Goal: Task Accomplishment & Management: Manage account settings

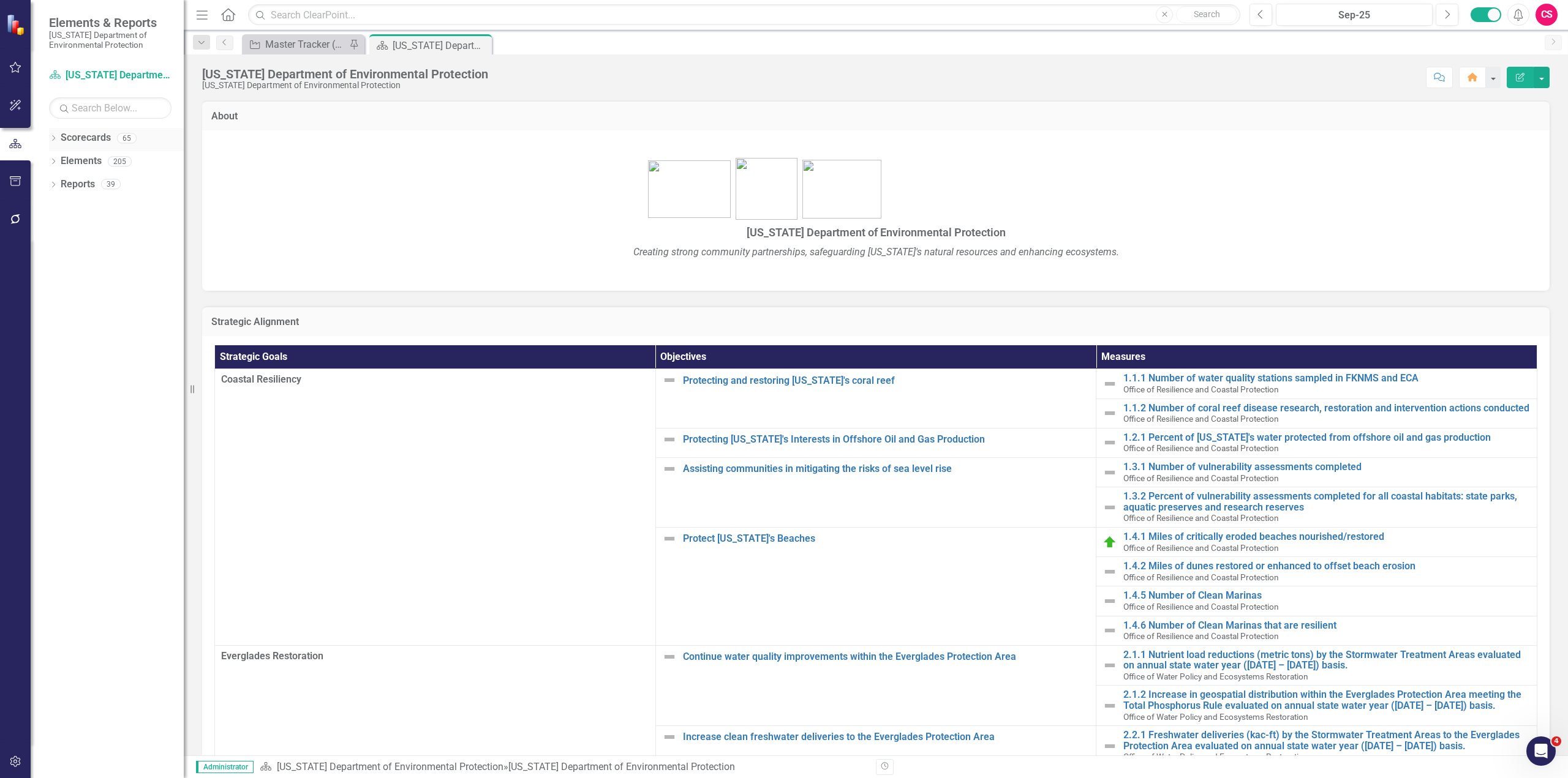
click at [55, 140] on icon "Dropdown" at bounding box center [53, 139] width 9 height 6
click at [55, 140] on icon "Dropdown" at bounding box center [51, 138] width 6 height 9
click at [49, 139] on icon "Dropdown" at bounding box center [53, 139] width 9 height 6
click at [60, 163] on icon "Dropdown" at bounding box center [59, 161] width 9 height 7
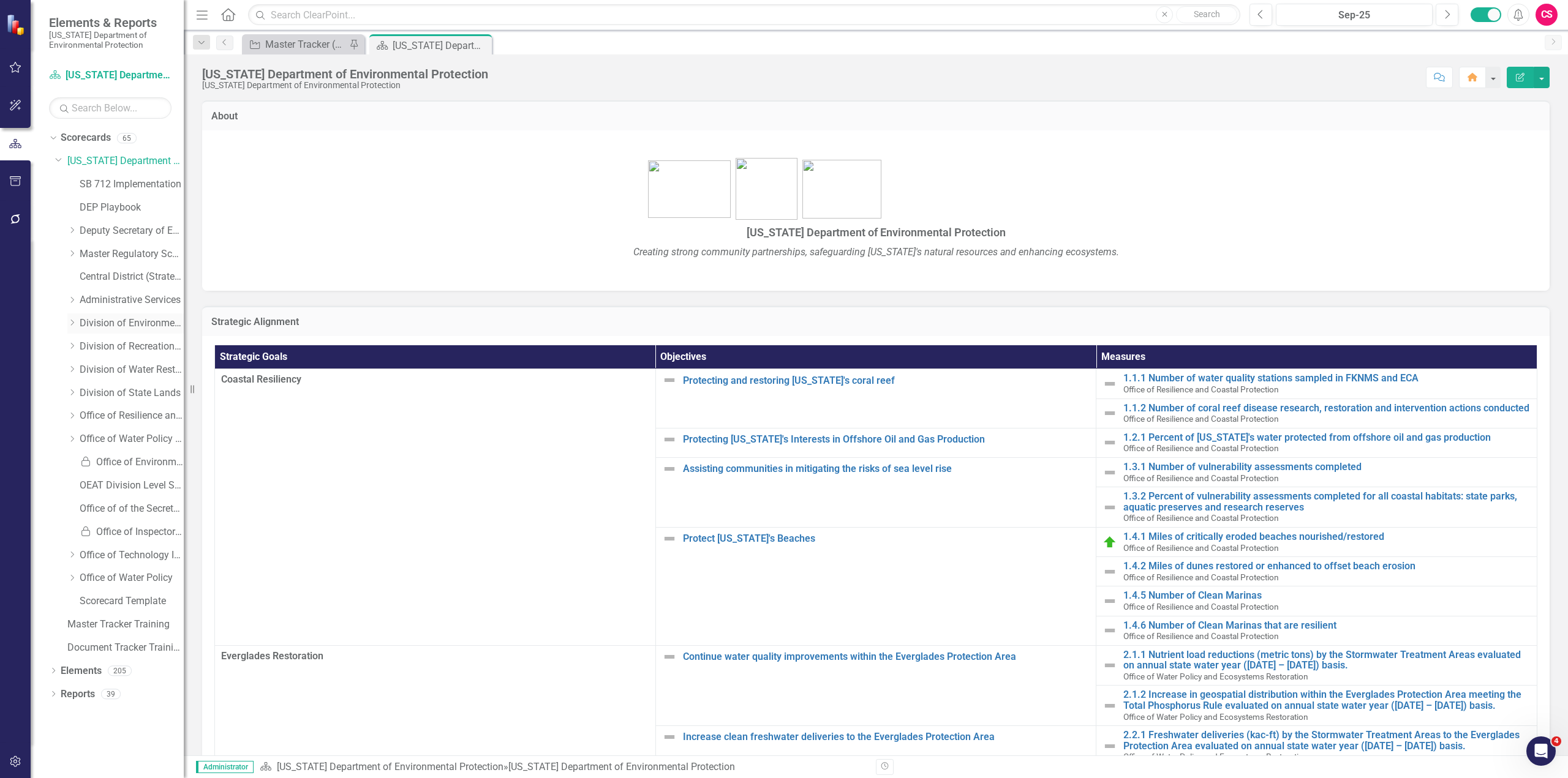
click at [75, 323] on icon "Dropdown" at bounding box center [72, 322] width 9 height 7
click at [75, 323] on div "Dropdown" at bounding box center [70, 321] width 11 height 9
click at [74, 348] on icon "Dropdown" at bounding box center [72, 346] width 9 height 7
click at [122, 371] on link "Bureau of Design Construction" at bounding box center [138, 370] width 92 height 14
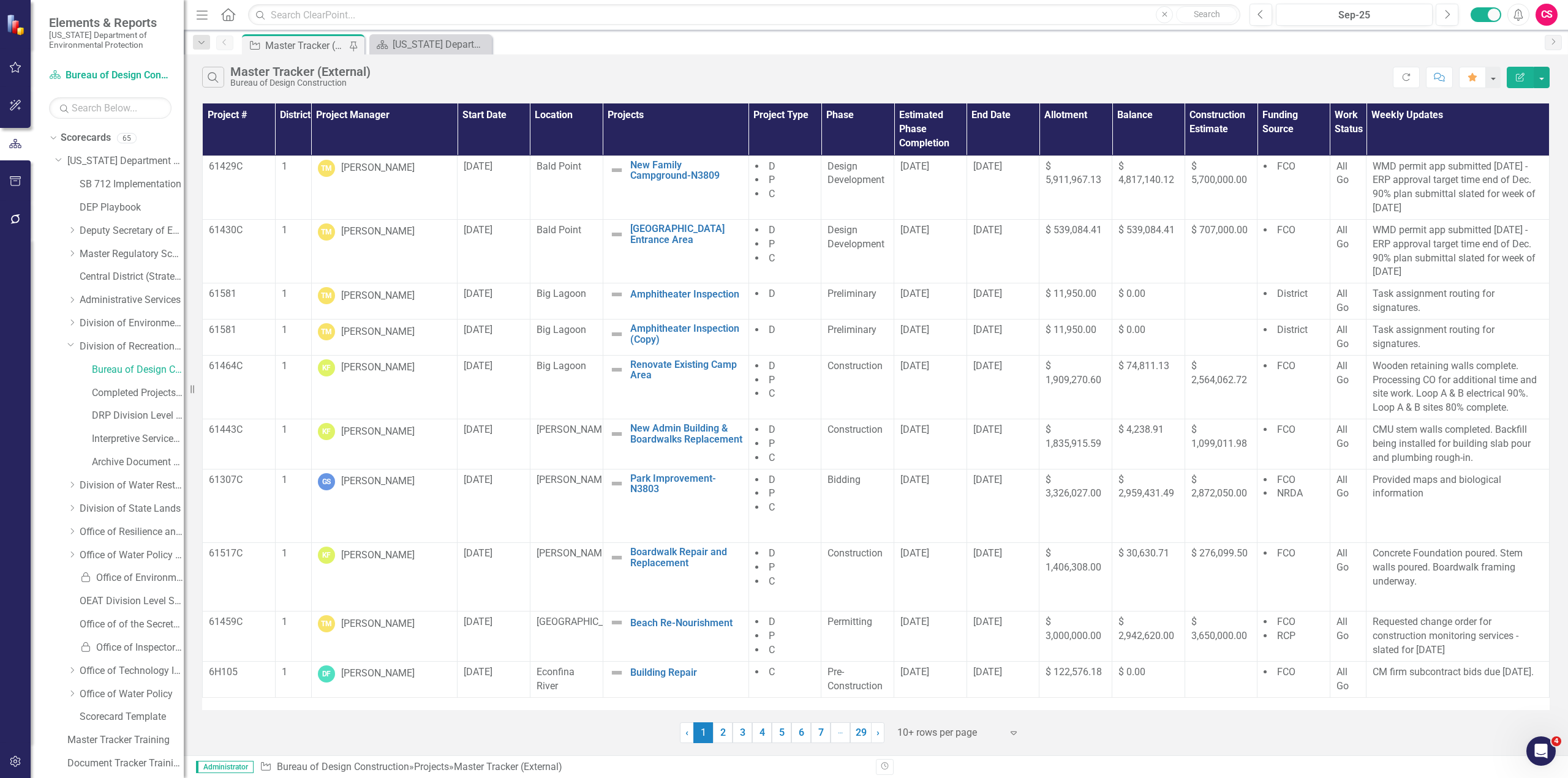
click at [1549, 12] on div "CS" at bounding box center [1546, 14] width 22 height 22
click at [1210, 81] on div "Search Master Tracker (External) Bureau of Design Construction" at bounding box center [797, 77] width 1191 height 21
click at [16, 764] on icon "button" at bounding box center [15, 762] width 11 height 11
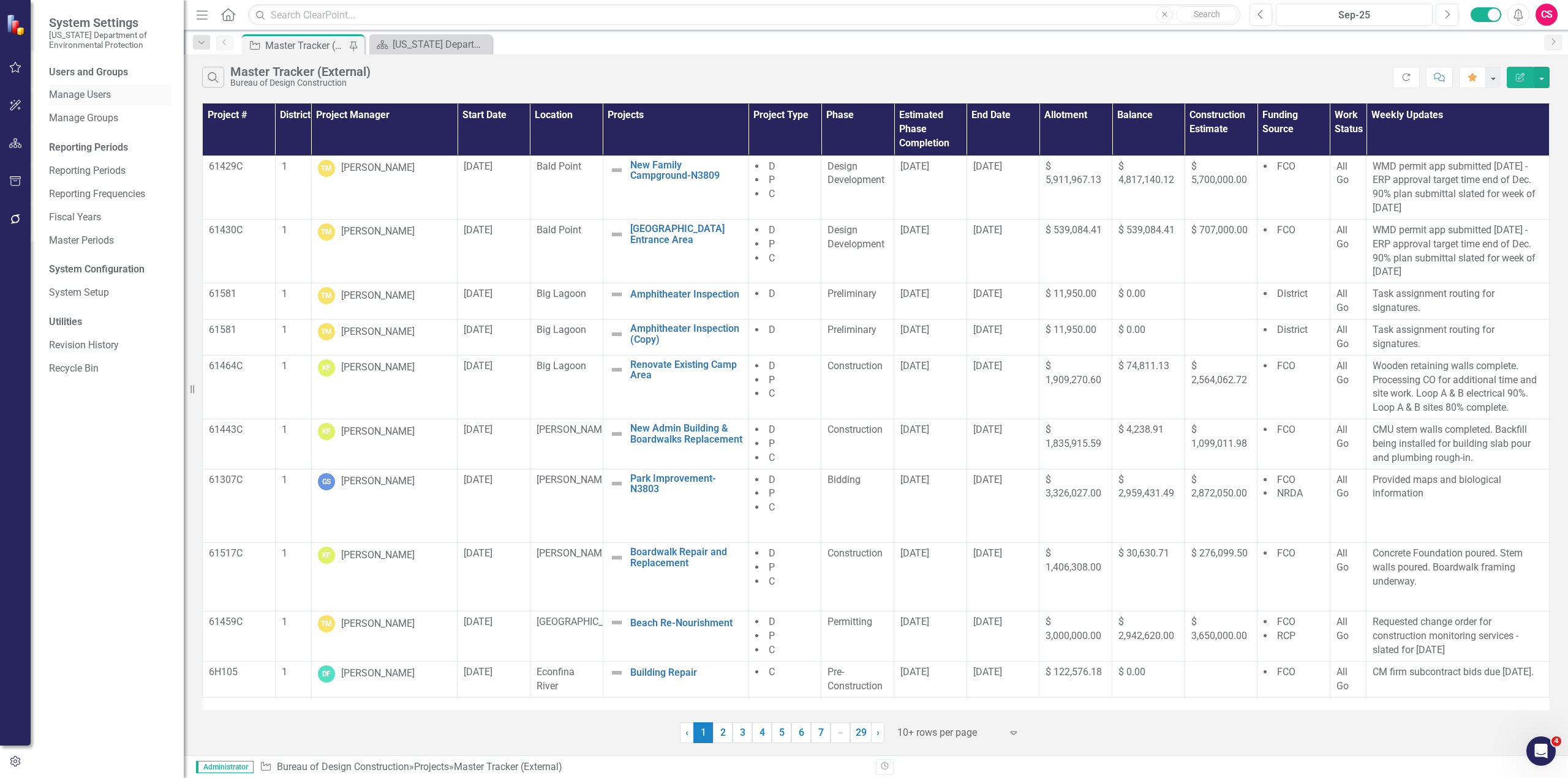
click at [79, 101] on link "Manage Users" at bounding box center [110, 95] width 122 height 14
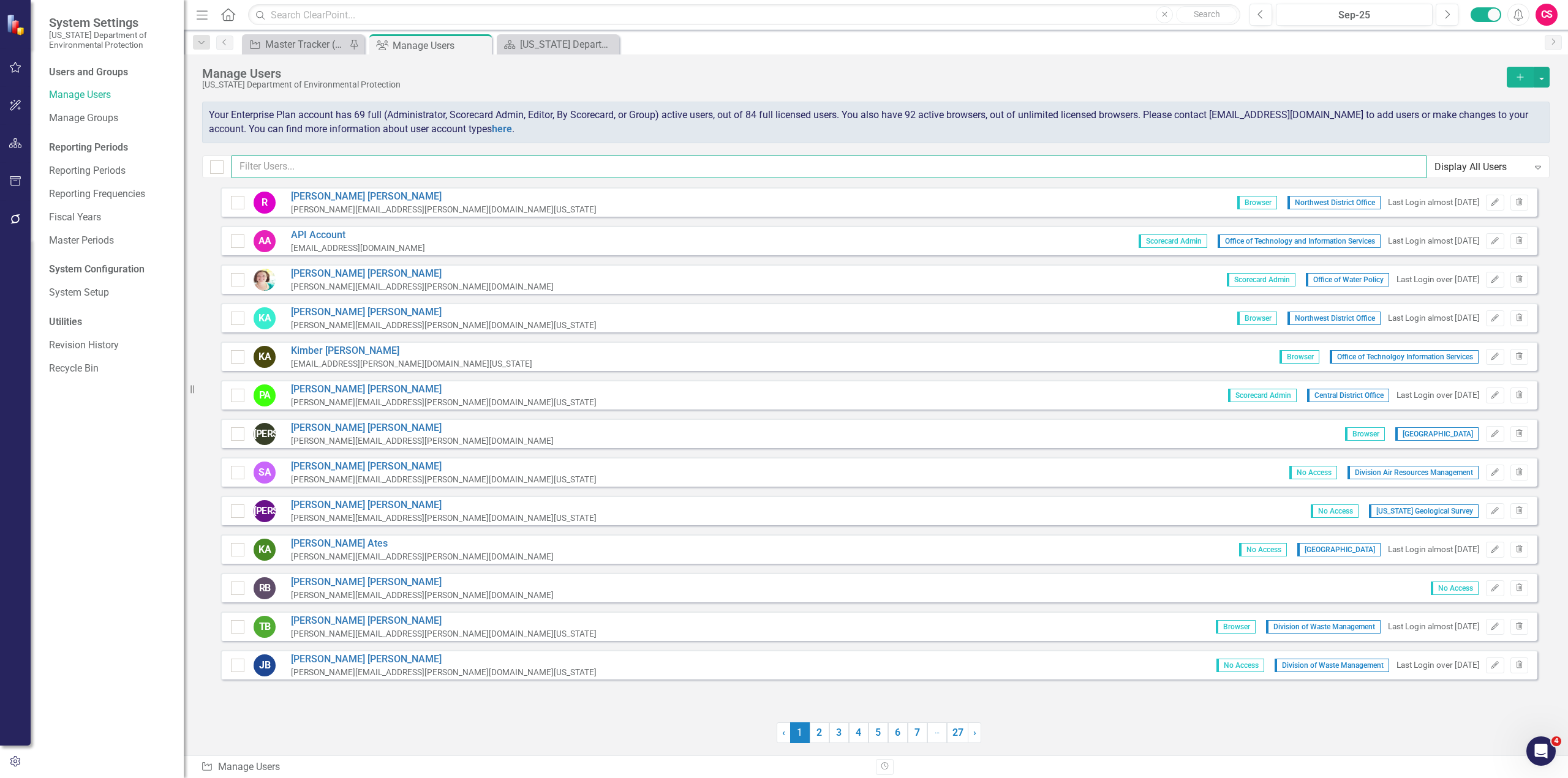
click at [382, 162] on input "text" at bounding box center [829, 167] width 1195 height 23
type input "angel"
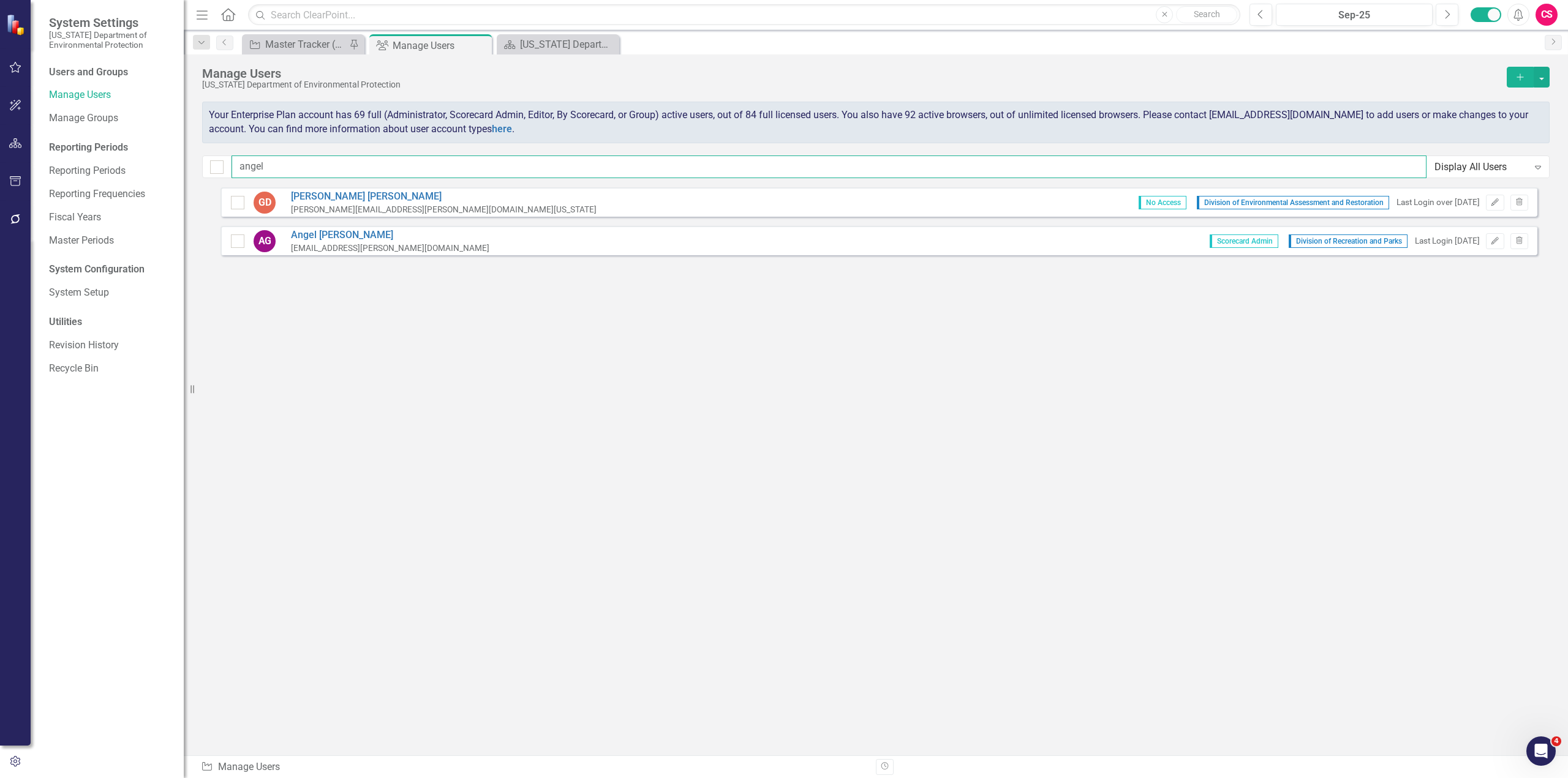
drag, startPoint x: 232, startPoint y: 159, endPoint x: 194, endPoint y: 158, distance: 38.0
click at [194, 158] on div "Manage Users [US_STATE] Department of Environmental Protection Add Your Enterpr…" at bounding box center [875, 122] width 1384 height 133
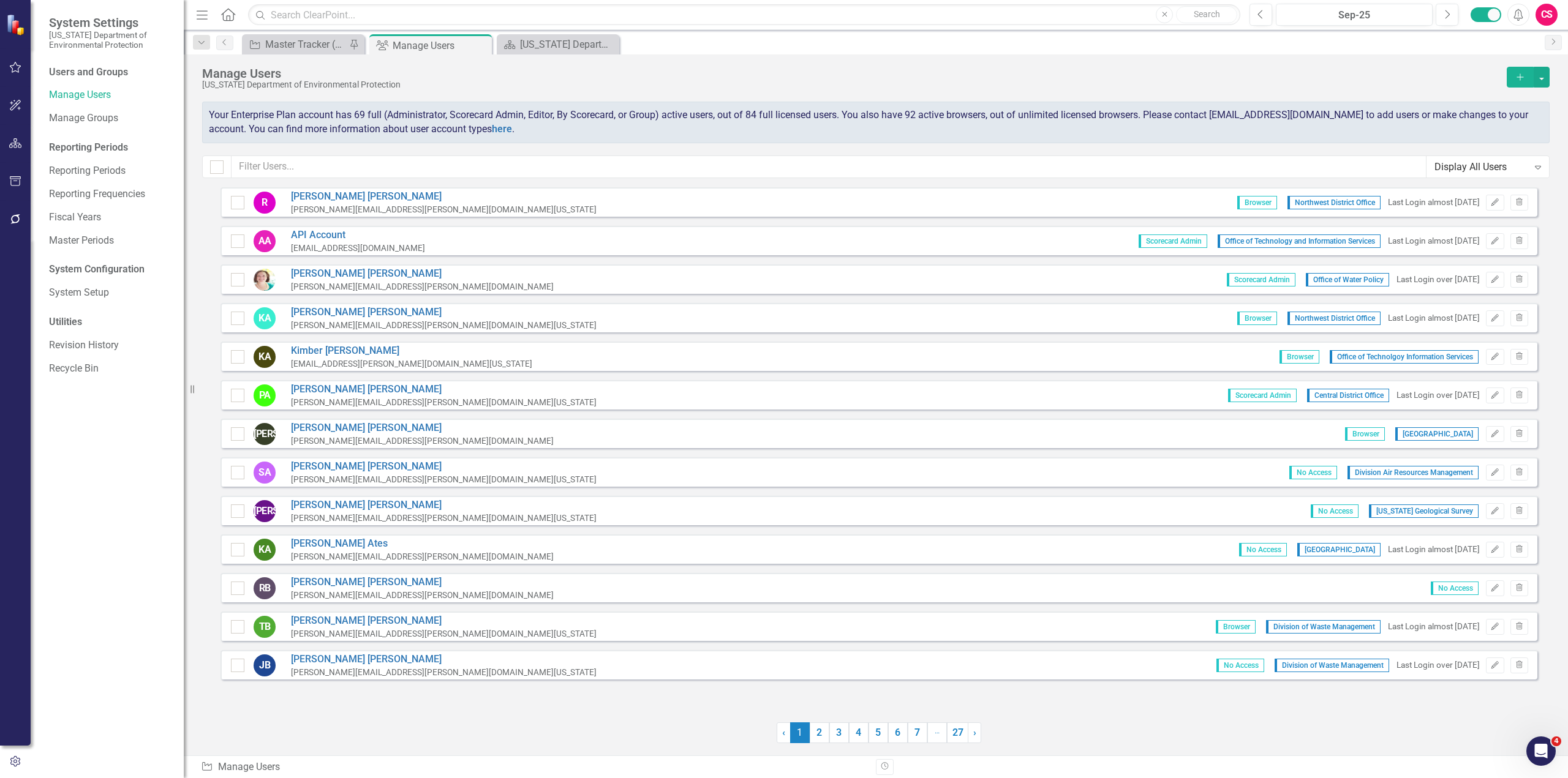
click at [432, 448] on div "[PERSON_NAME] [PERSON_NAME][EMAIL_ADDRESS][PERSON_NAME][DOMAIN_NAME] Browser So…" at bounding box center [879, 433] width 1317 height 30
click at [20, 150] on button "button" at bounding box center [15, 144] width 28 height 26
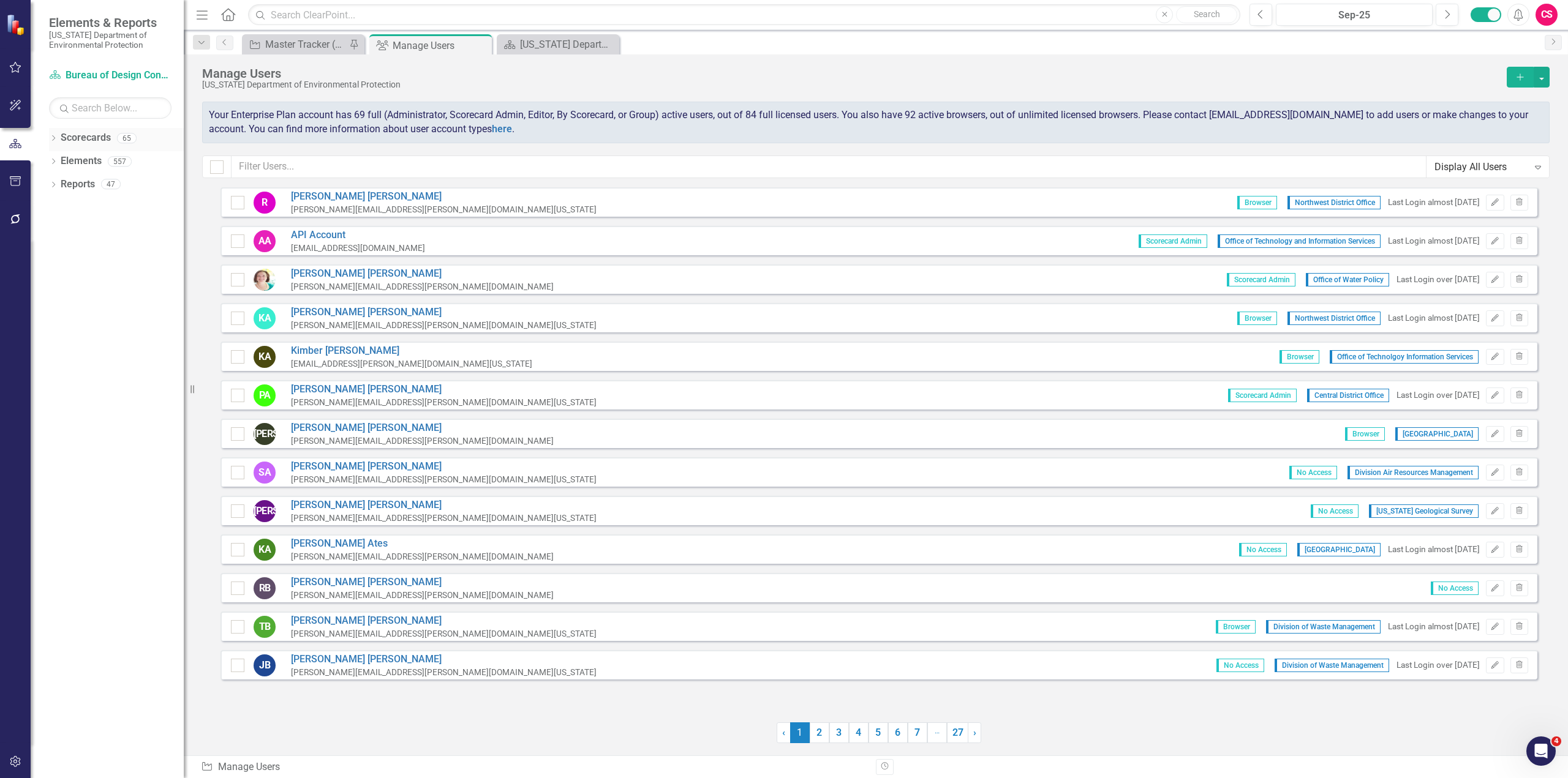
click at [51, 135] on div "Dropdown" at bounding box center [53, 140] width 9 height 11
click at [57, 158] on icon "Dropdown" at bounding box center [59, 161] width 9 height 7
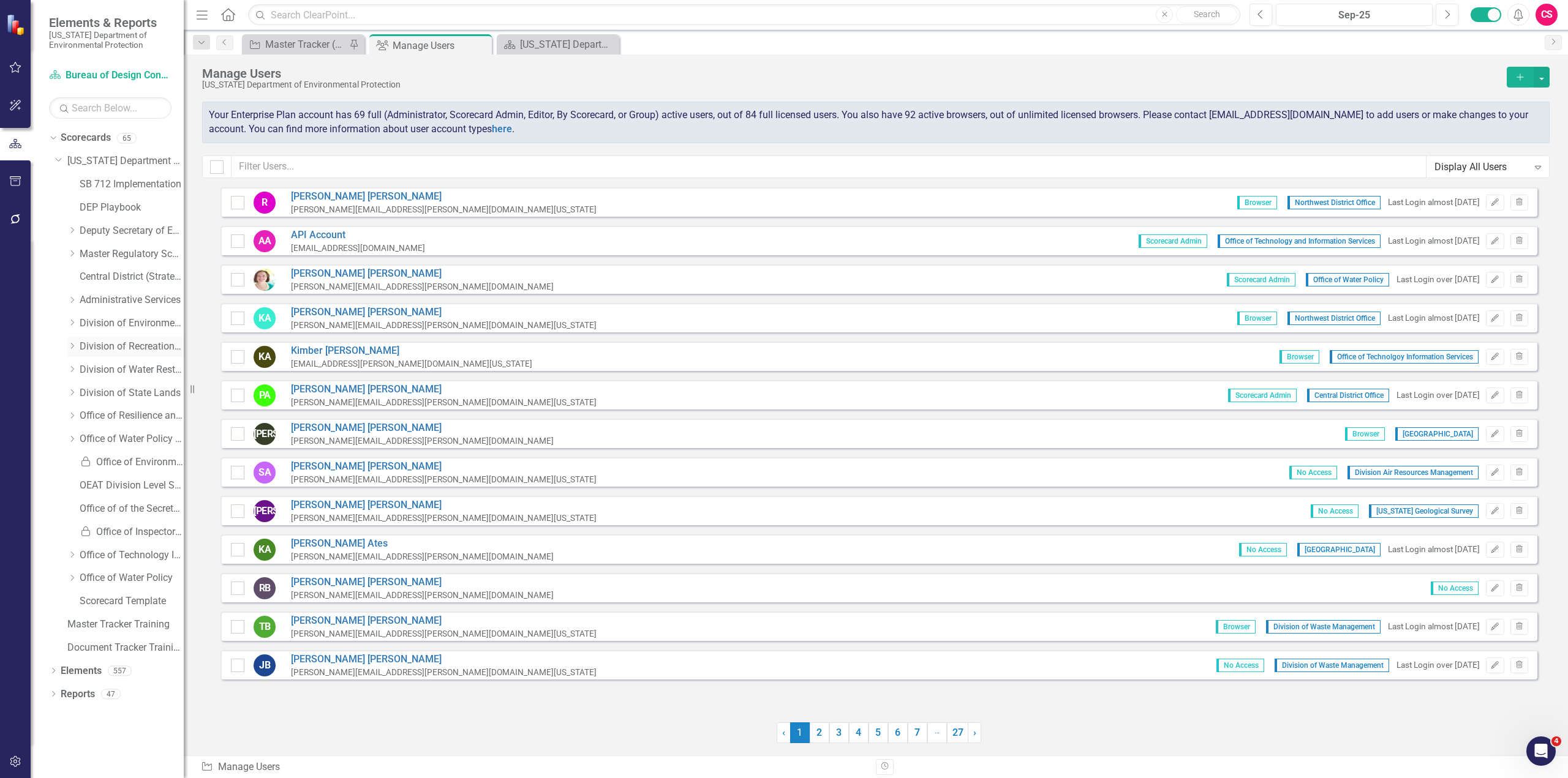
click at [76, 348] on icon "Dropdown" at bounding box center [72, 346] width 9 height 7
click at [118, 374] on link "Bureau of Design Construction" at bounding box center [138, 370] width 92 height 14
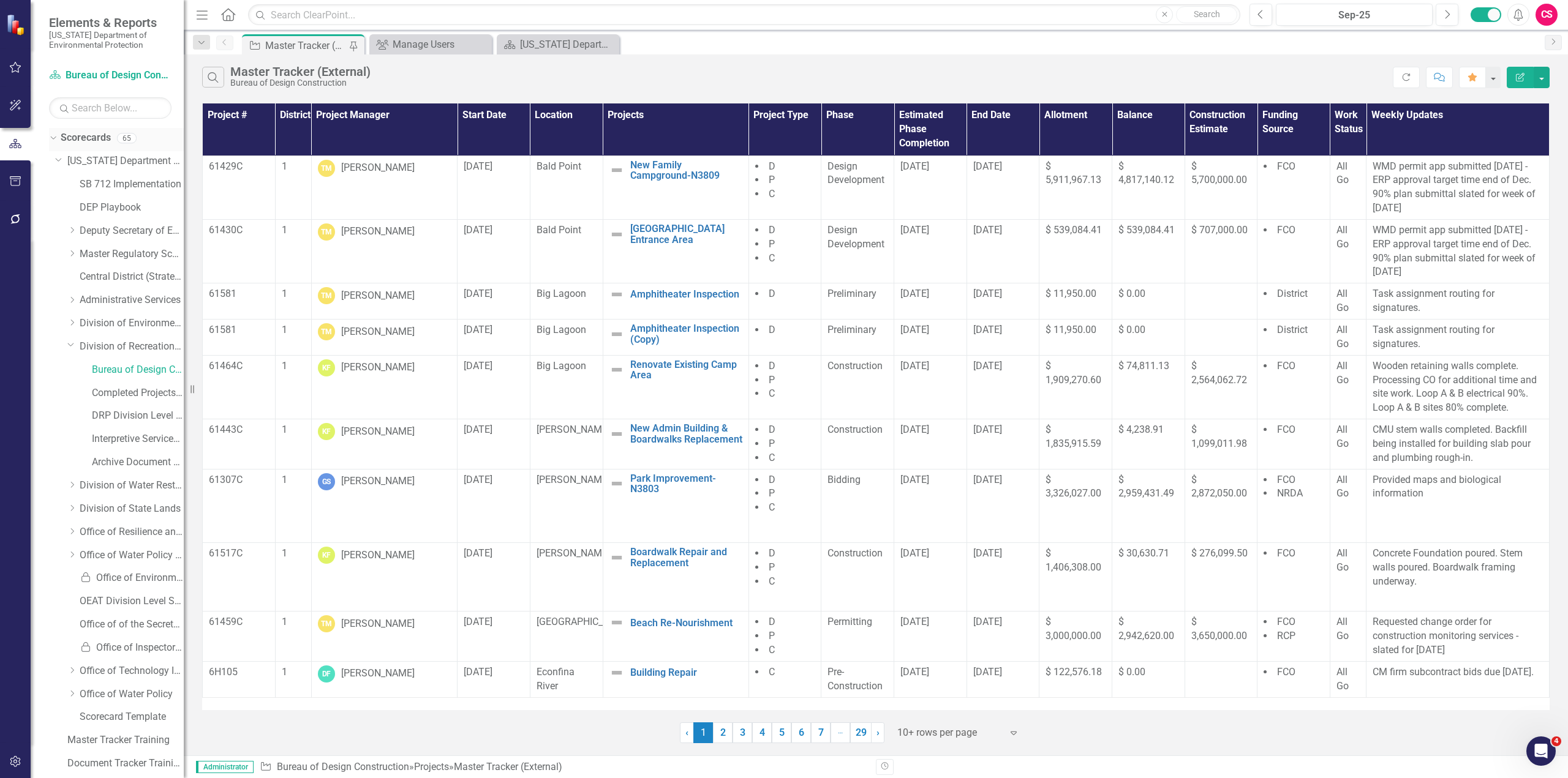
click at [79, 136] on link "Scorecards" at bounding box center [86, 139] width 50 height 14
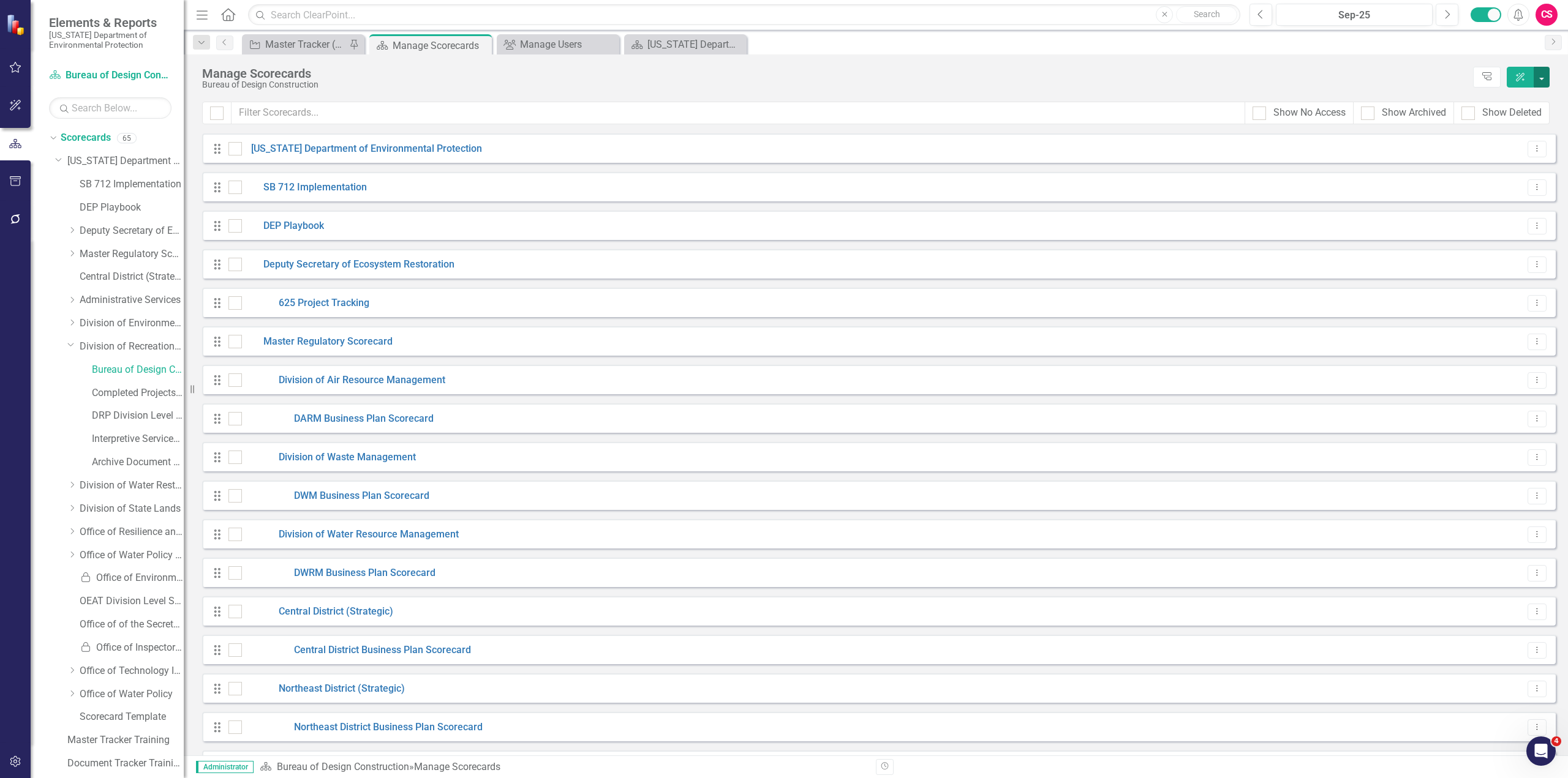
click at [1538, 79] on button "button" at bounding box center [1542, 77] width 16 height 21
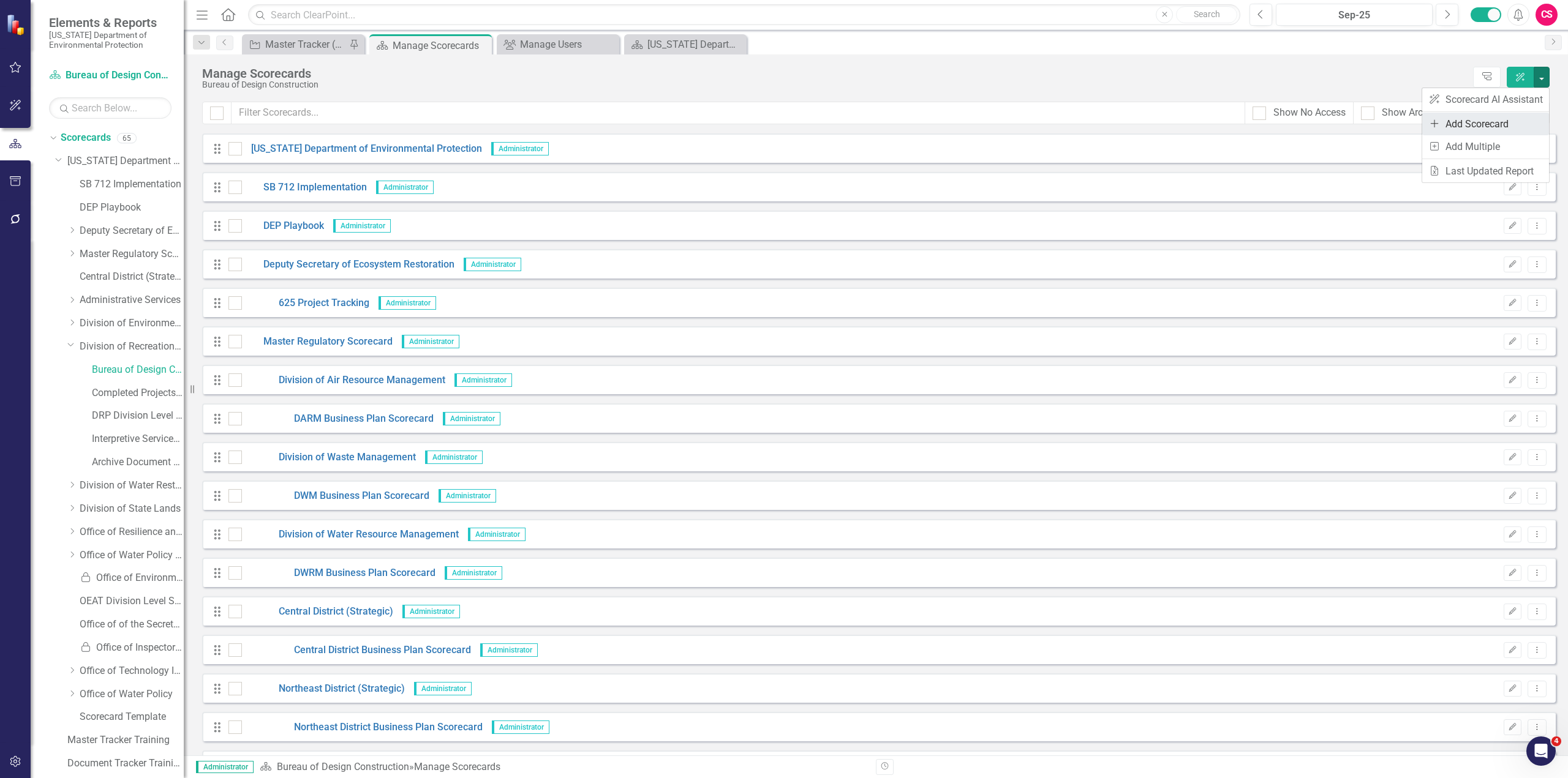
click at [1492, 127] on link "Add Add Scorecard" at bounding box center [1485, 123] width 127 height 23
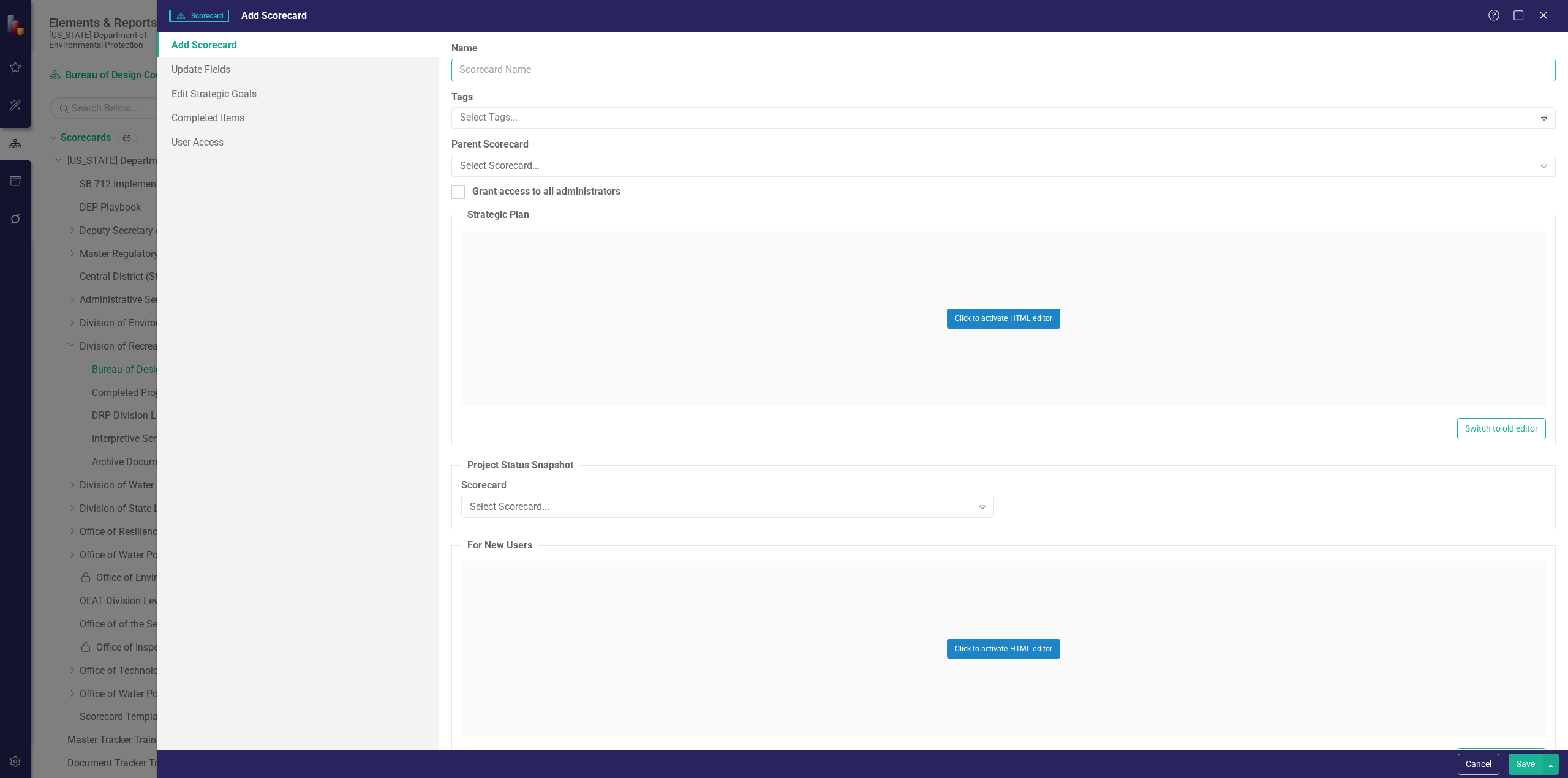
click at [672, 68] on input "Name" at bounding box center [1003, 69] width 1104 height 23
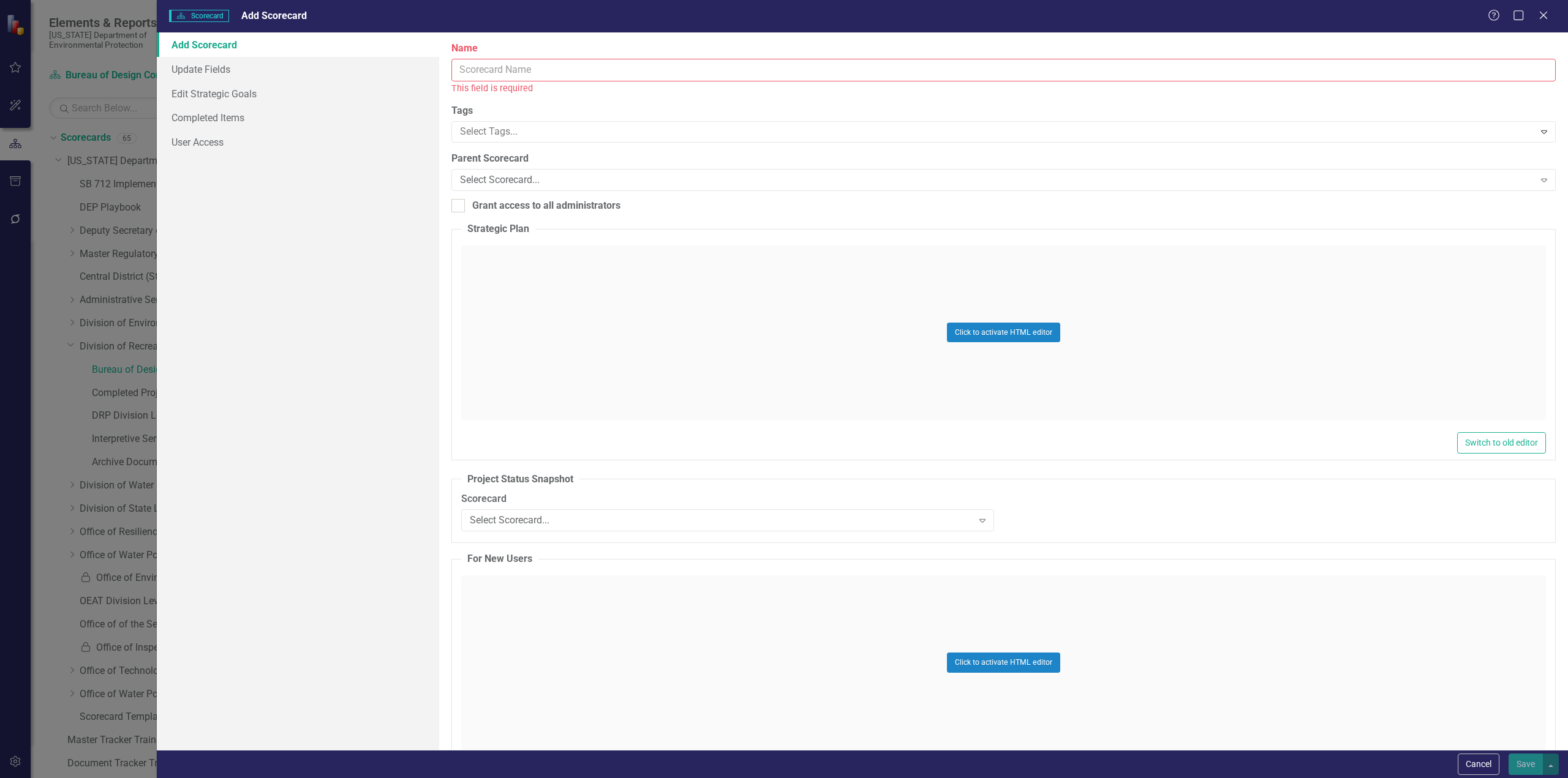
click at [637, 73] on input "Name" at bounding box center [1003, 69] width 1104 height 23
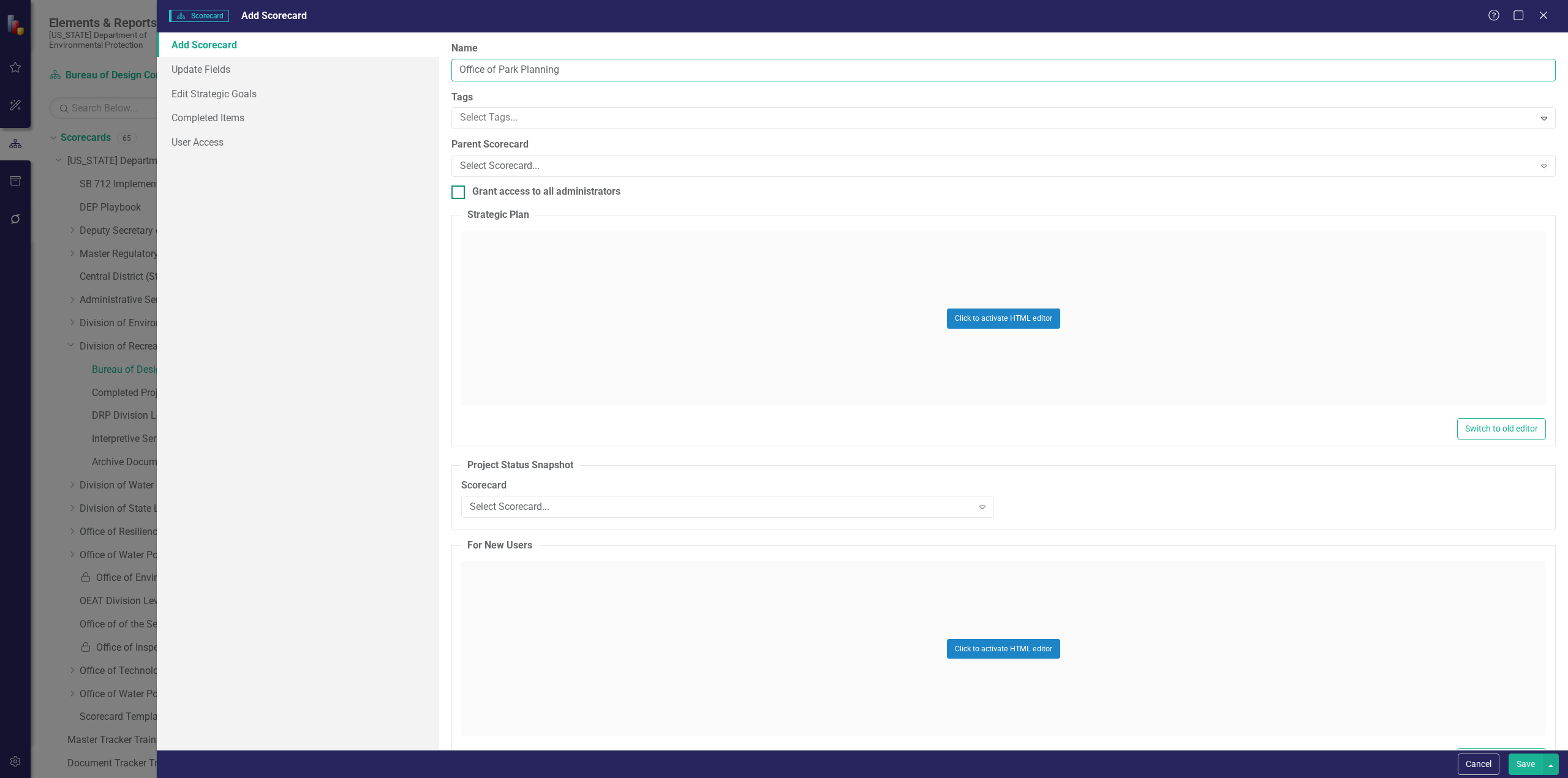
type input "Office of Park Planning"
click at [460, 194] on div at bounding box center [458, 192] width 14 height 14
click at [459, 194] on input "Grant access to all administrators" at bounding box center [455, 189] width 8 height 8
checkbox input "true"
click at [210, 147] on link "User Access" at bounding box center [297, 141] width 282 height 24
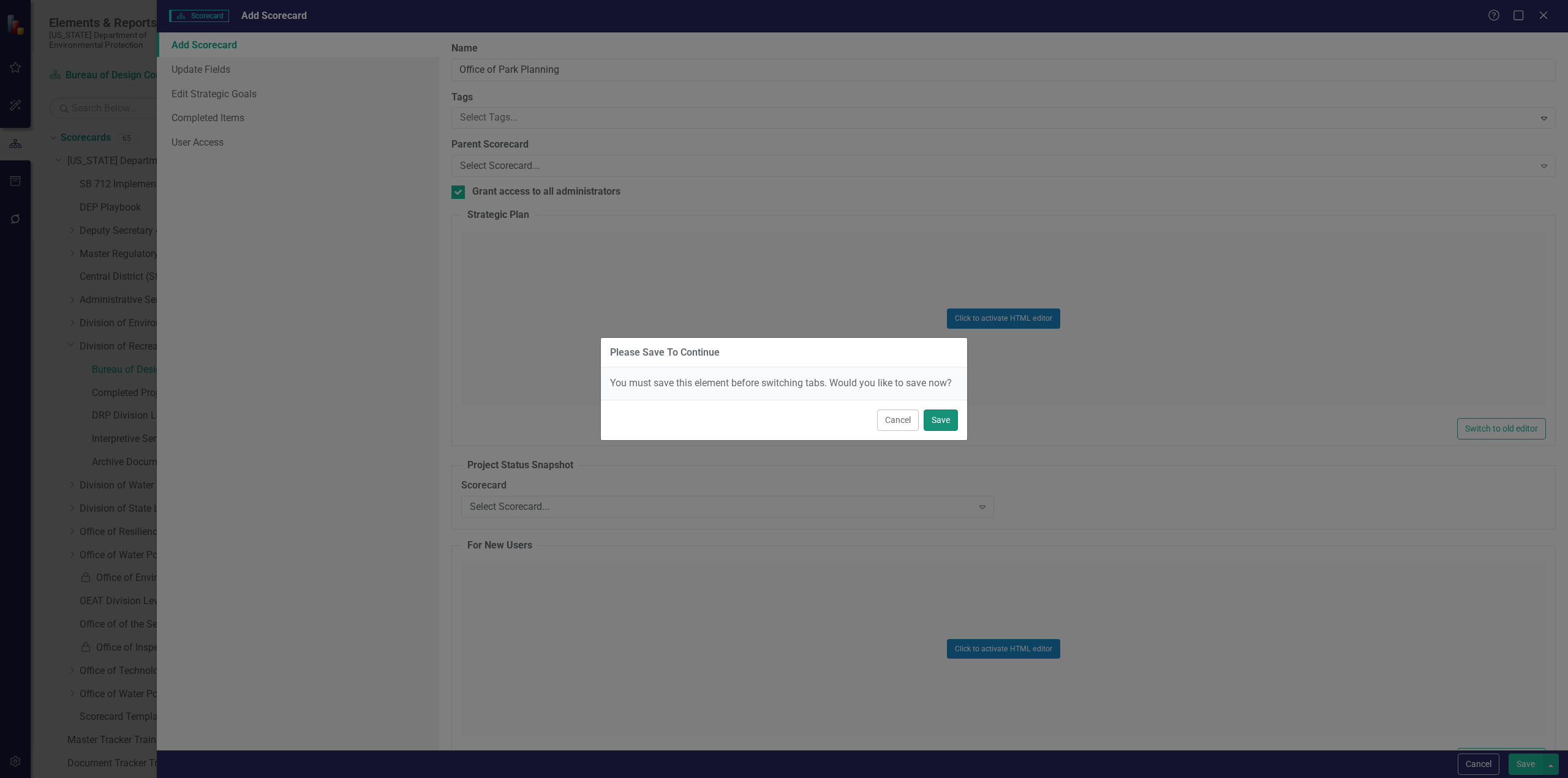
click at [945, 424] on button "Save" at bounding box center [940, 421] width 34 height 22
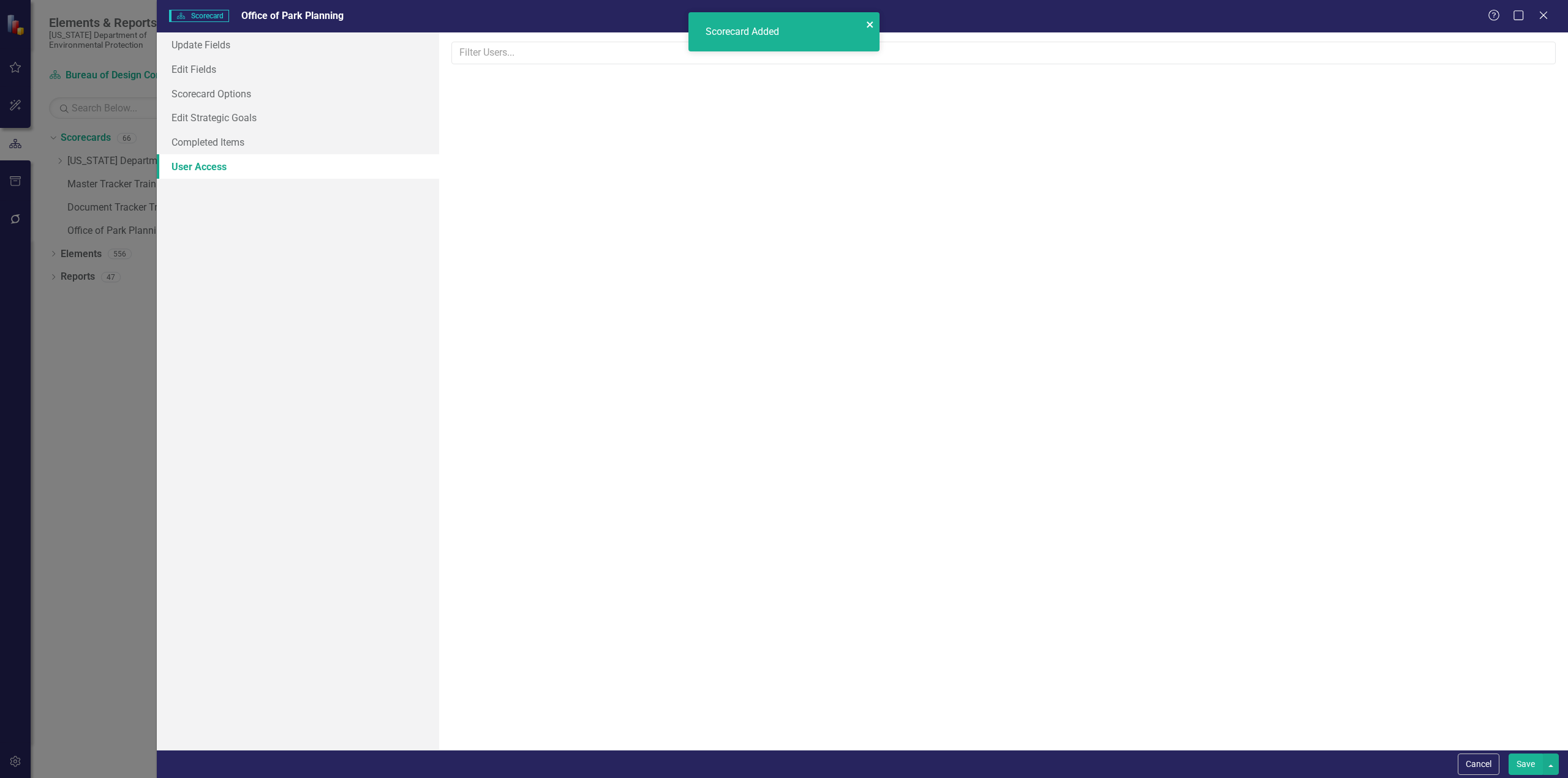
click at [870, 26] on icon "close" at bounding box center [871, 24] width 9 height 10
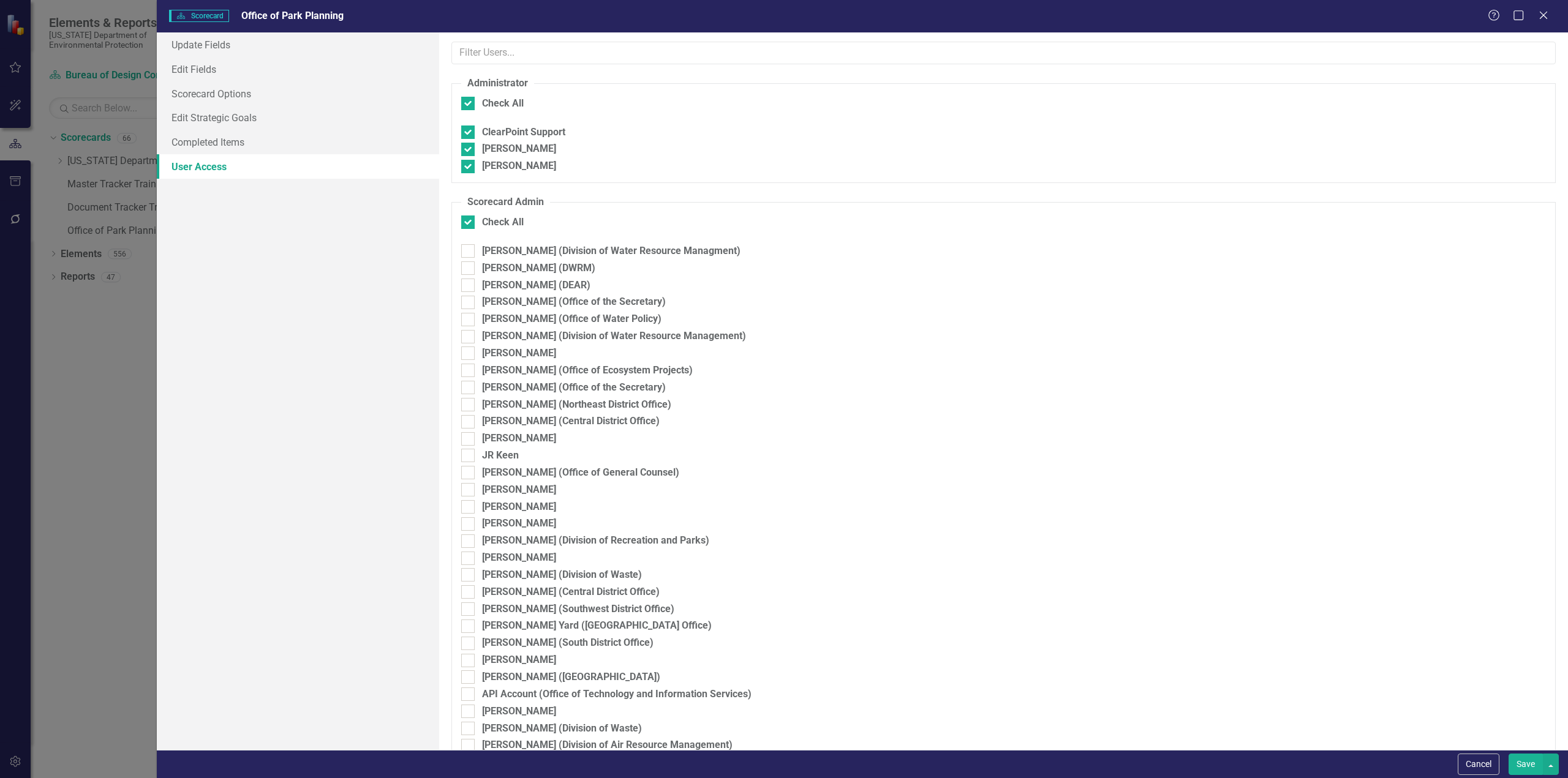
checkbox input "true"
checkbox input "false"
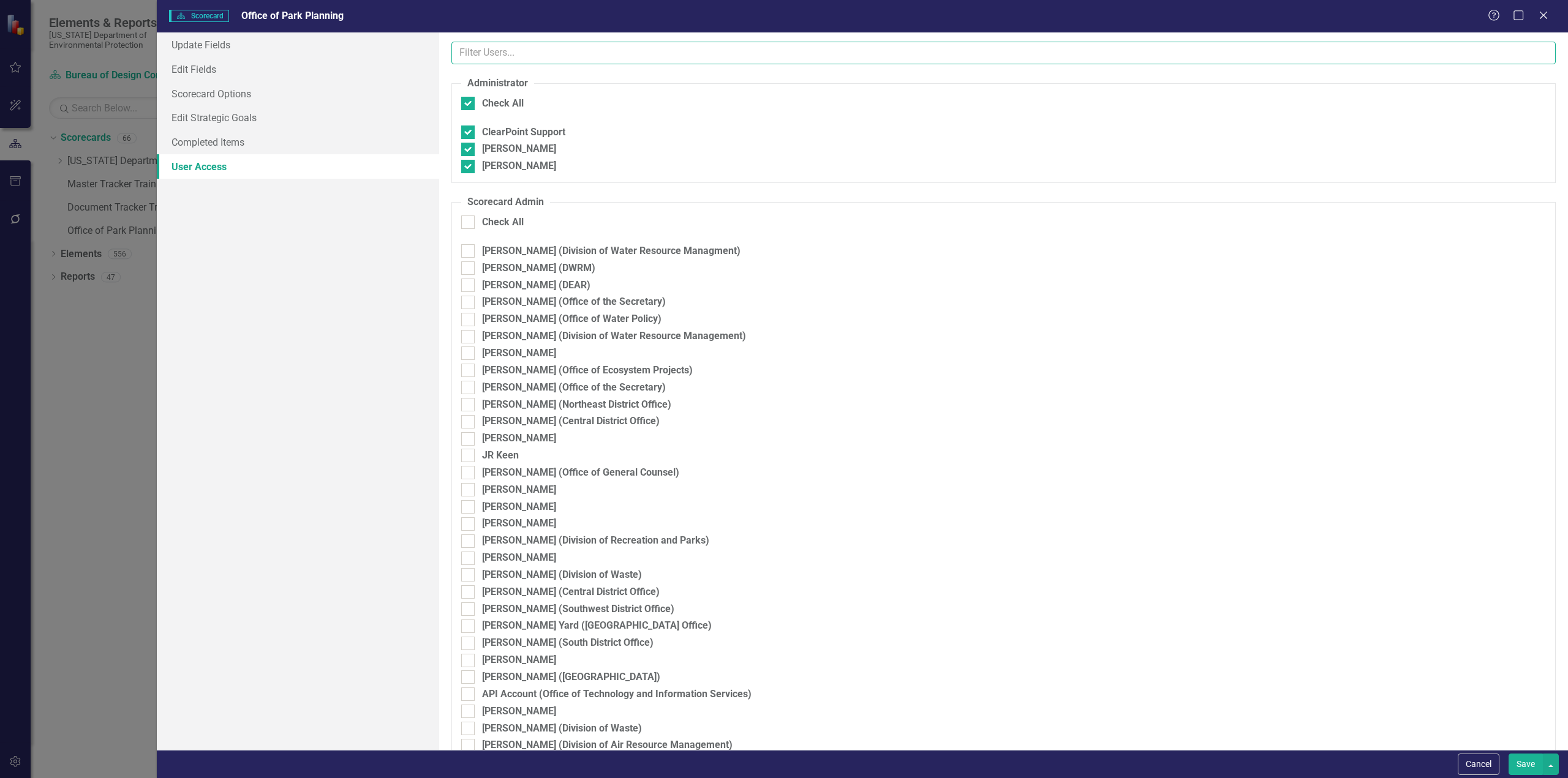
click at [581, 56] on input "text" at bounding box center [1003, 52] width 1104 height 23
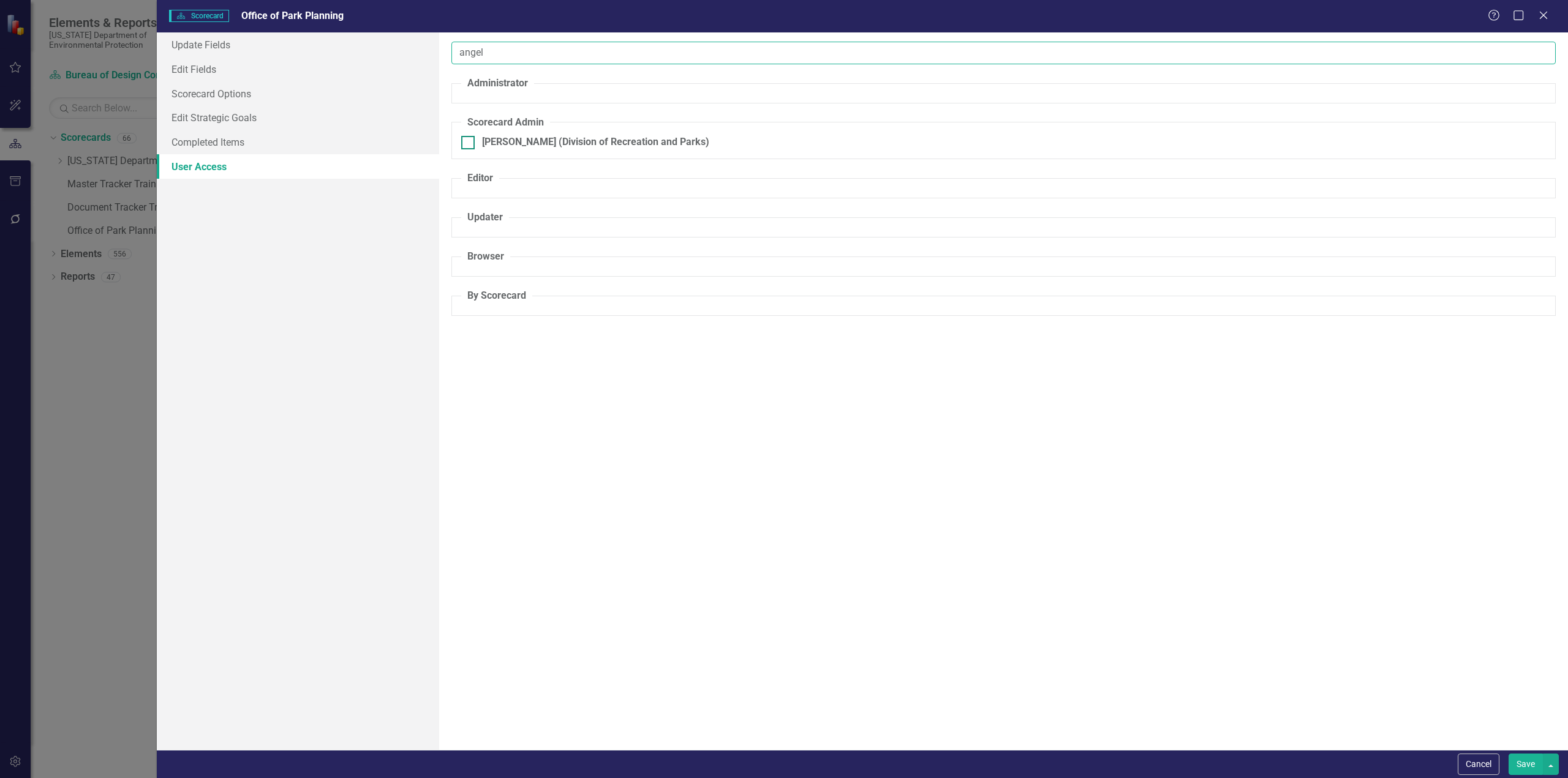
type input "angel"
click at [463, 143] on input "[PERSON_NAME] (Division of Recreation and Parks)" at bounding box center [465, 140] width 8 height 8
checkbox input "true"
click at [1523, 765] on button "Save" at bounding box center [1526, 764] width 34 height 22
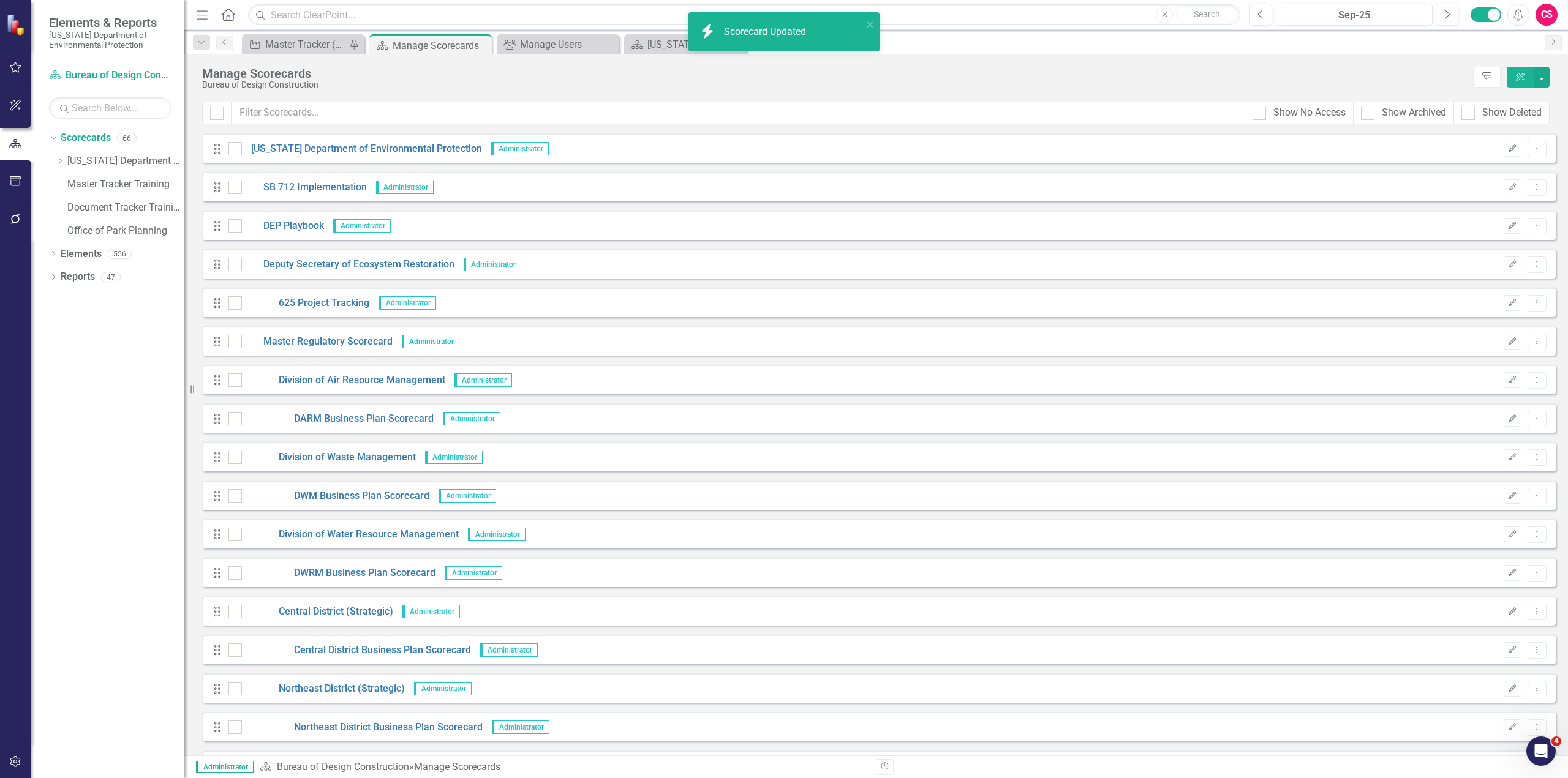
click at [462, 120] on input "text" at bounding box center [738, 113] width 1013 height 23
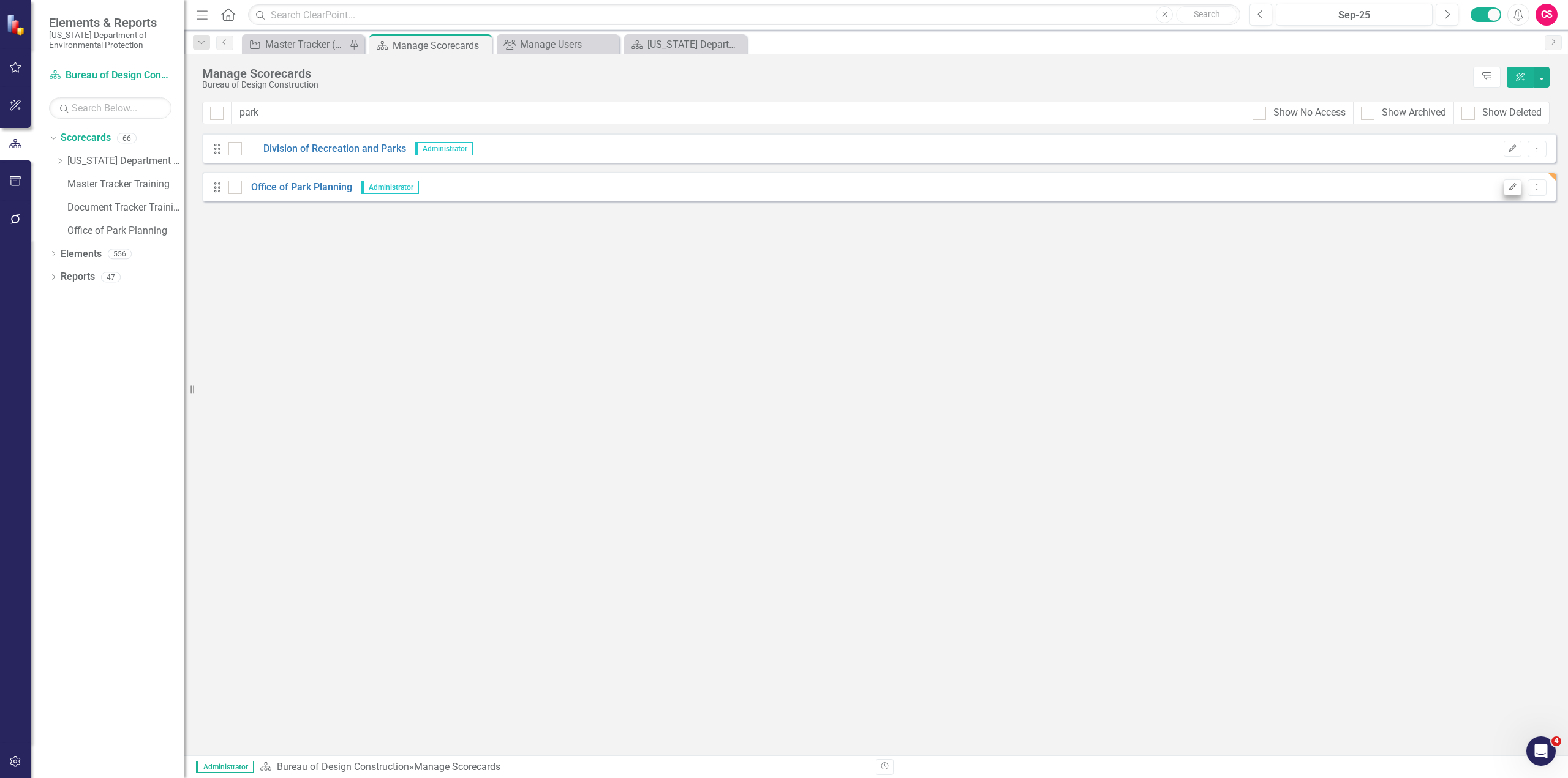
type input "park"
click at [1516, 193] on button "Edit" at bounding box center [1512, 187] width 18 height 16
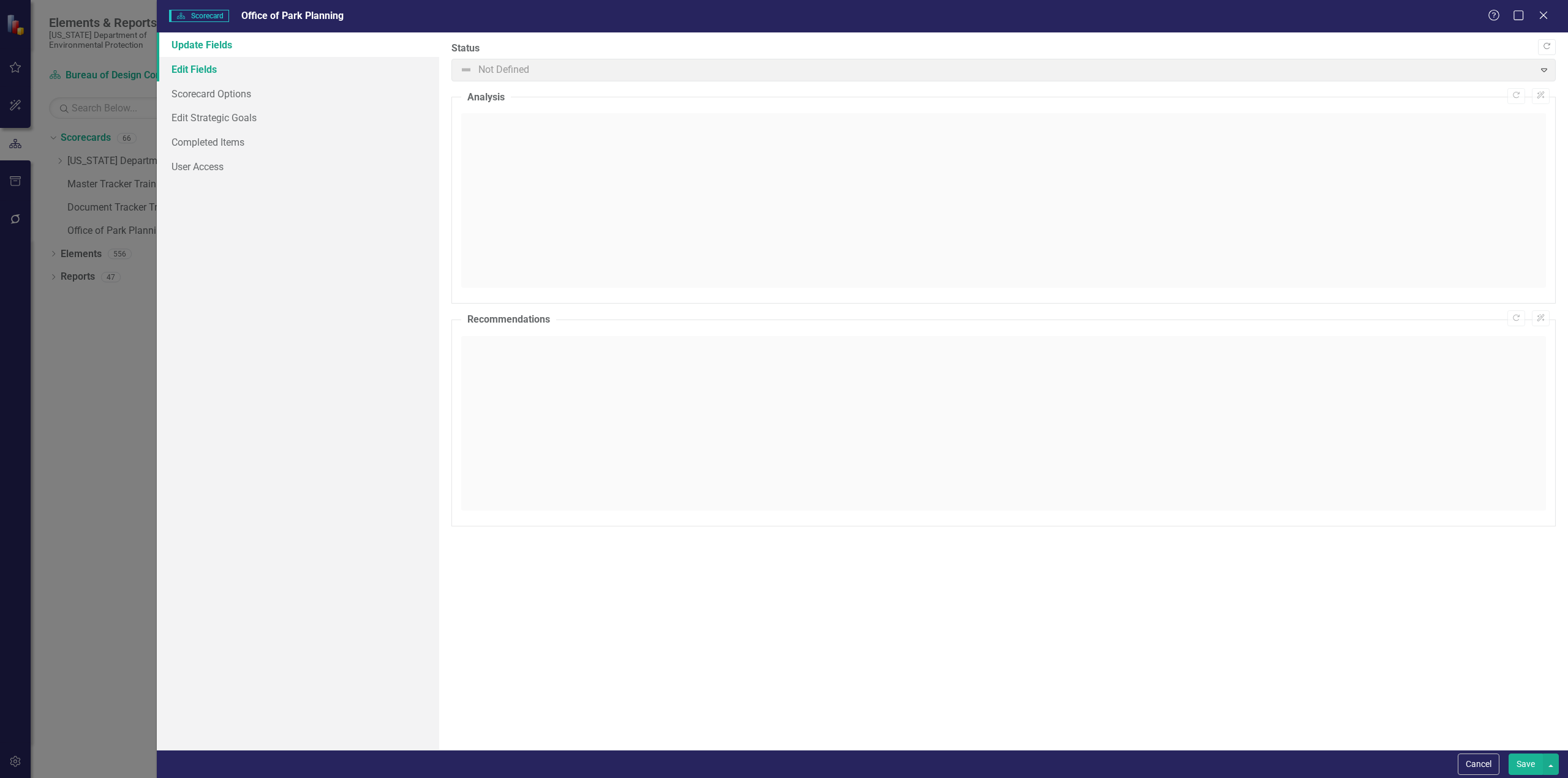
click at [212, 71] on link "Edit Fields" at bounding box center [297, 68] width 282 height 24
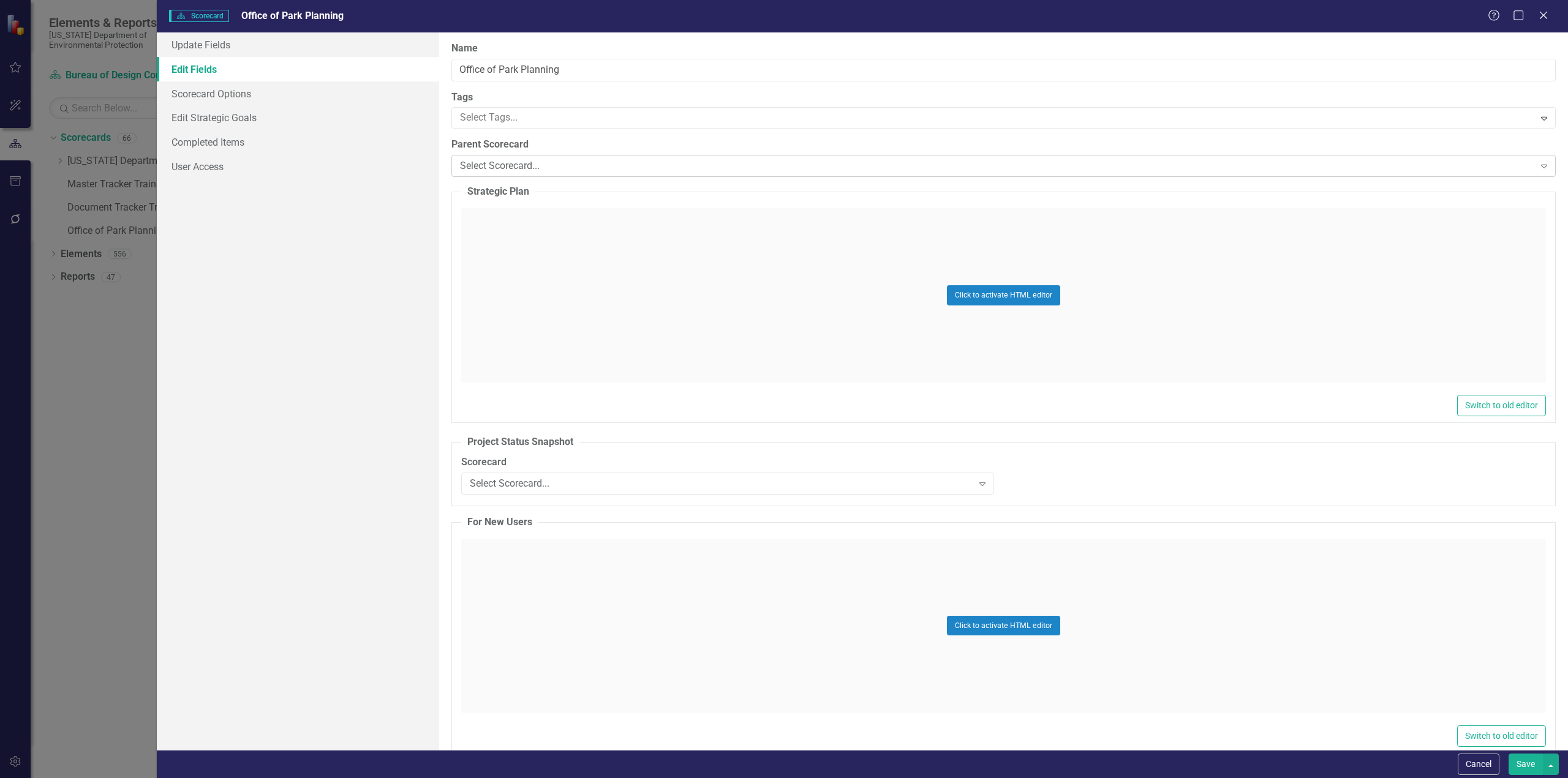
click at [533, 168] on div "Select Scorecard..." at bounding box center [997, 167] width 1074 height 14
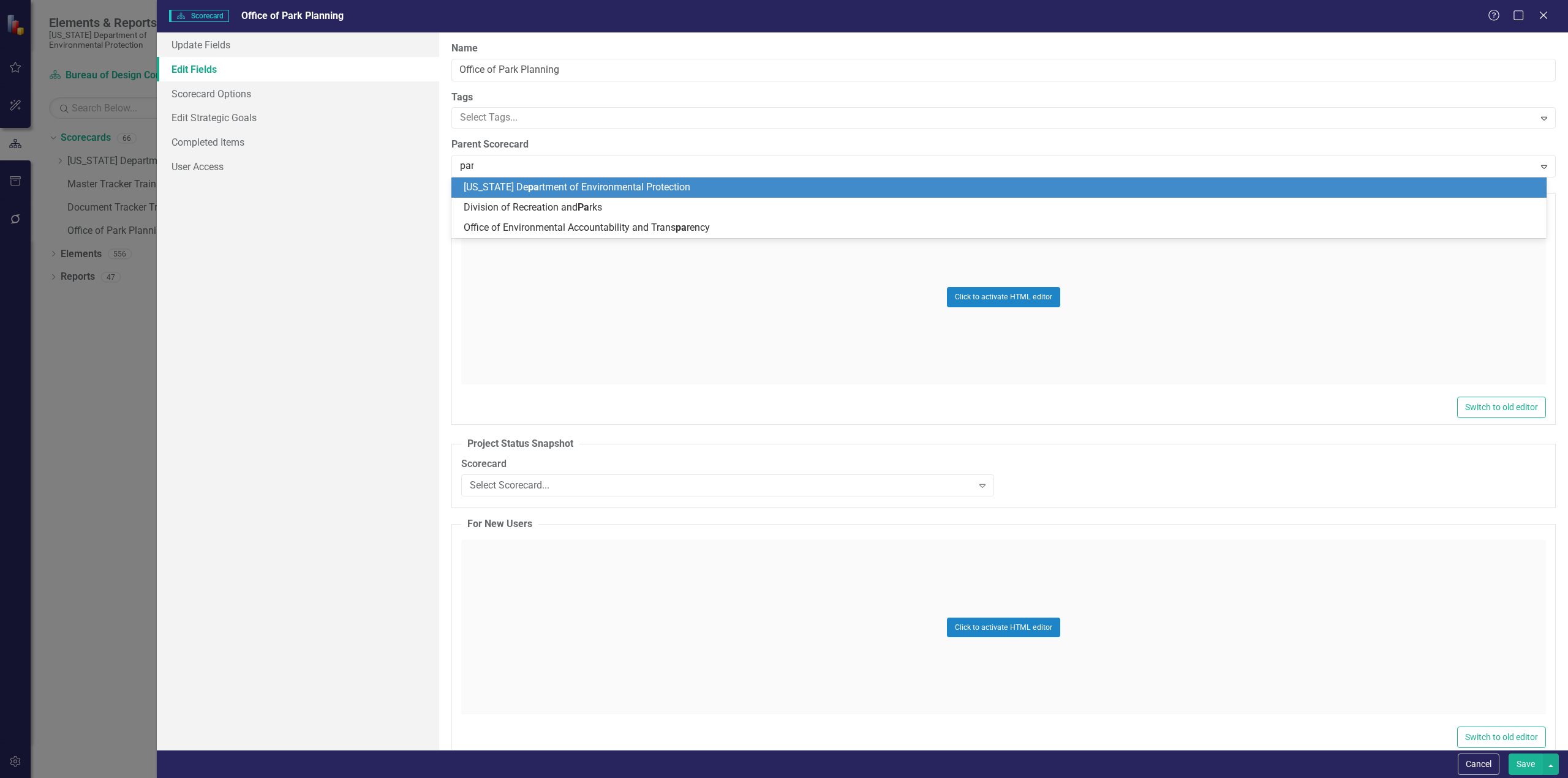
type input "park"
click at [515, 185] on span "Division of Recreation and Park s" at bounding box center [533, 186] width 140 height 12
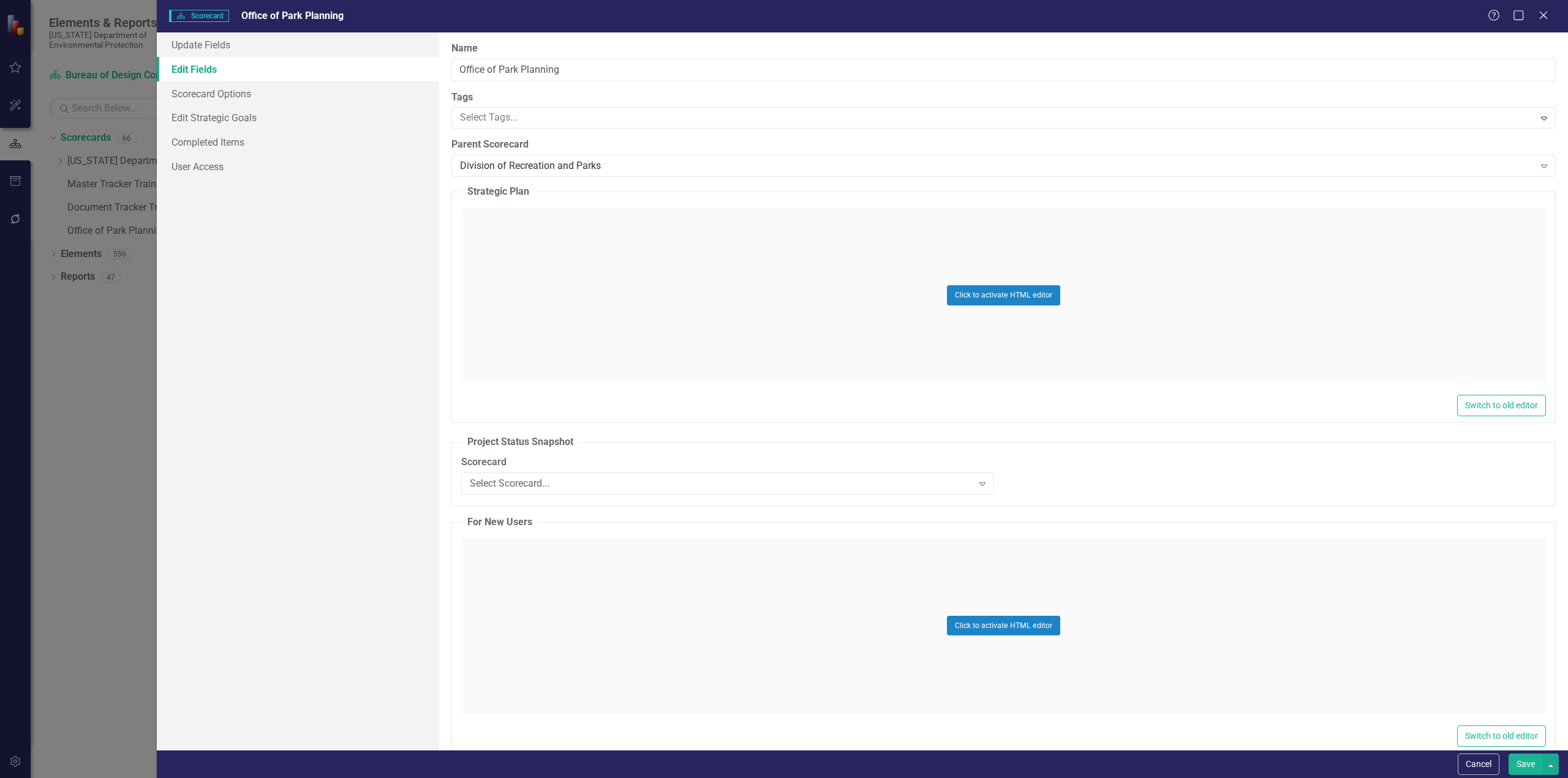
click at [1527, 768] on button "Save" at bounding box center [1526, 764] width 34 height 22
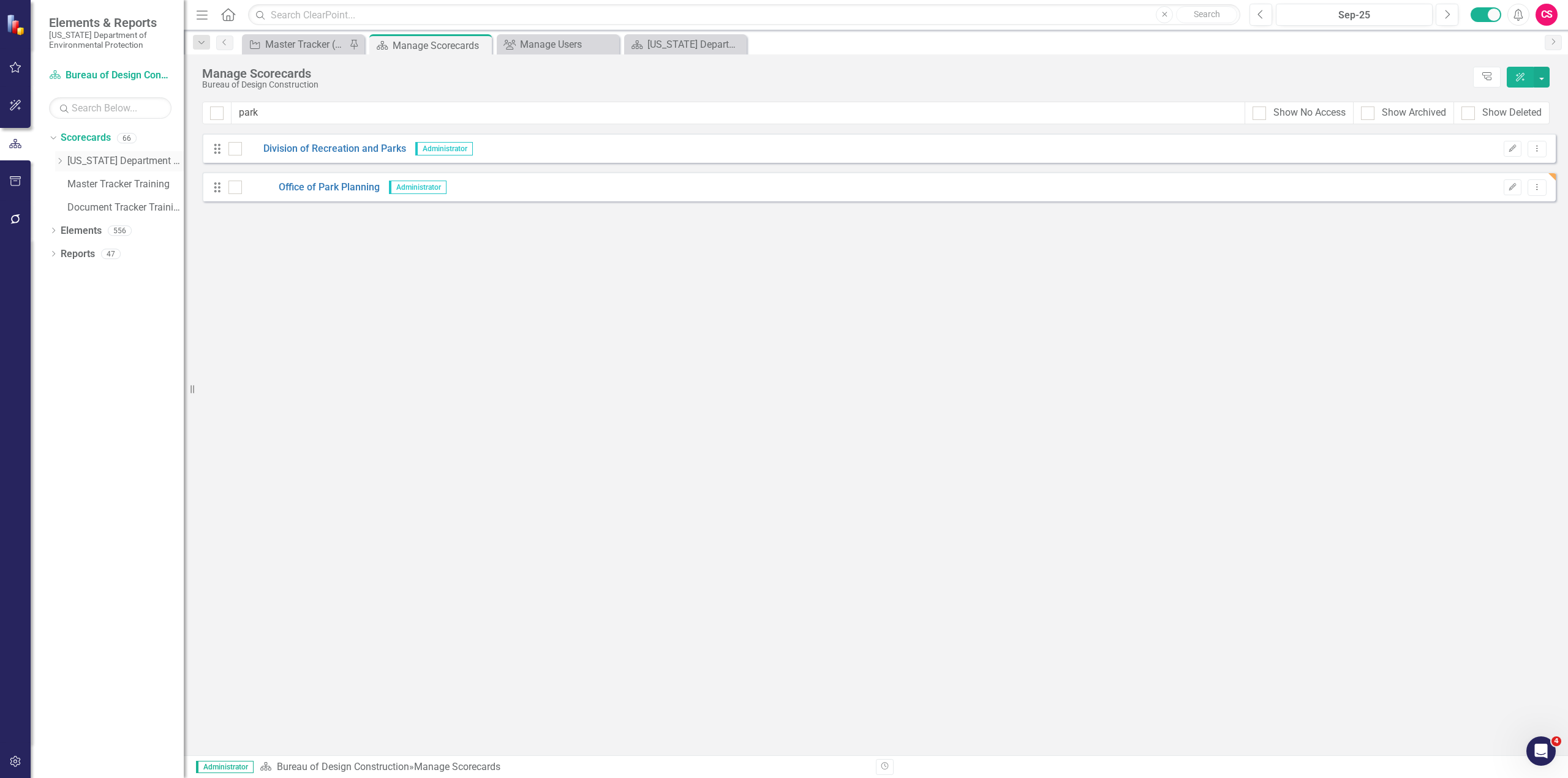
click at [60, 162] on icon at bounding box center [59, 160] width 3 height 6
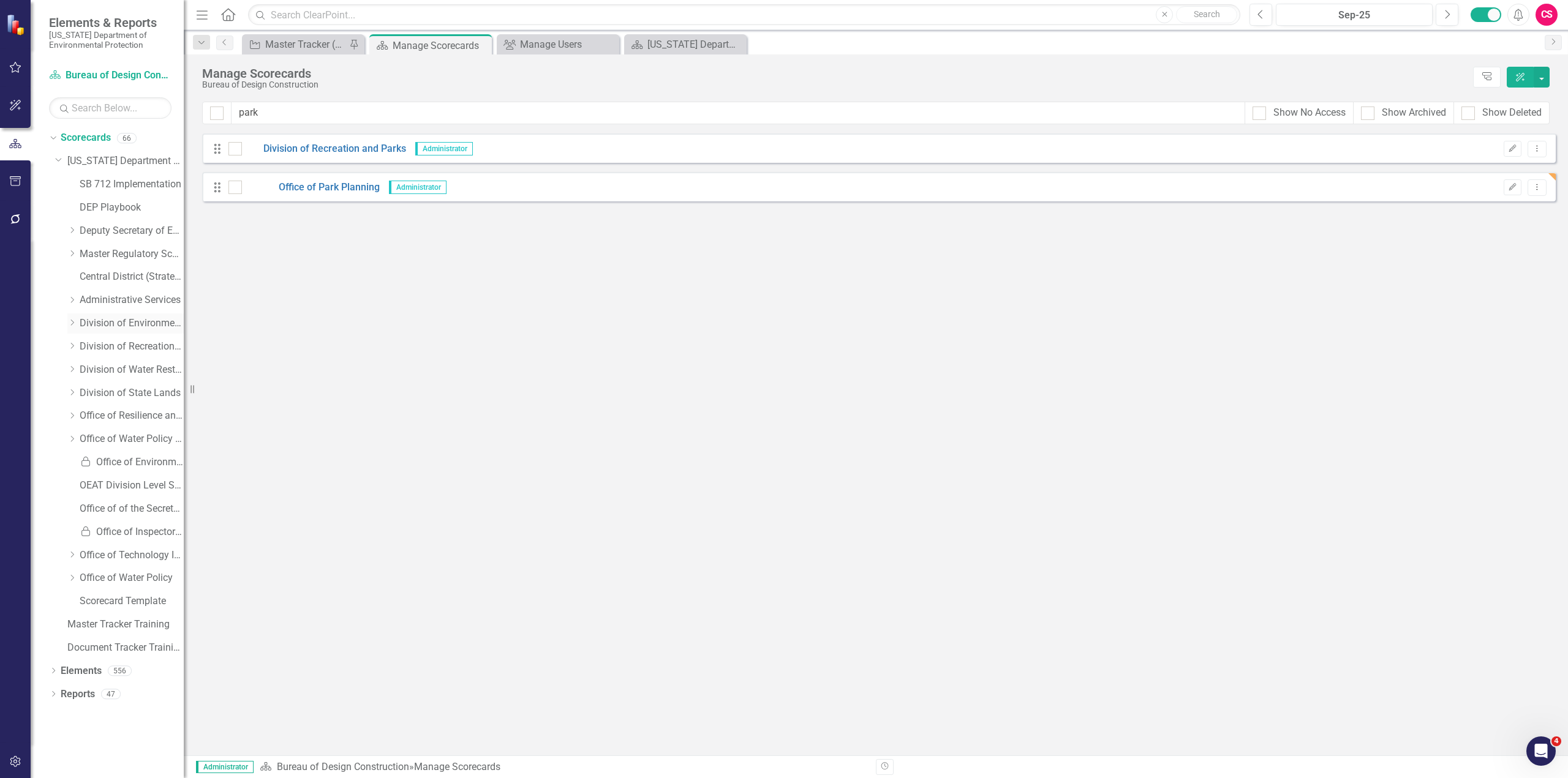
click at [71, 328] on div "Dropdown" at bounding box center [72, 324] width 9 height 11
click at [72, 322] on icon "Dropdown" at bounding box center [71, 321] width 7 height 9
click at [70, 346] on icon "Dropdown" at bounding box center [72, 346] width 9 height 7
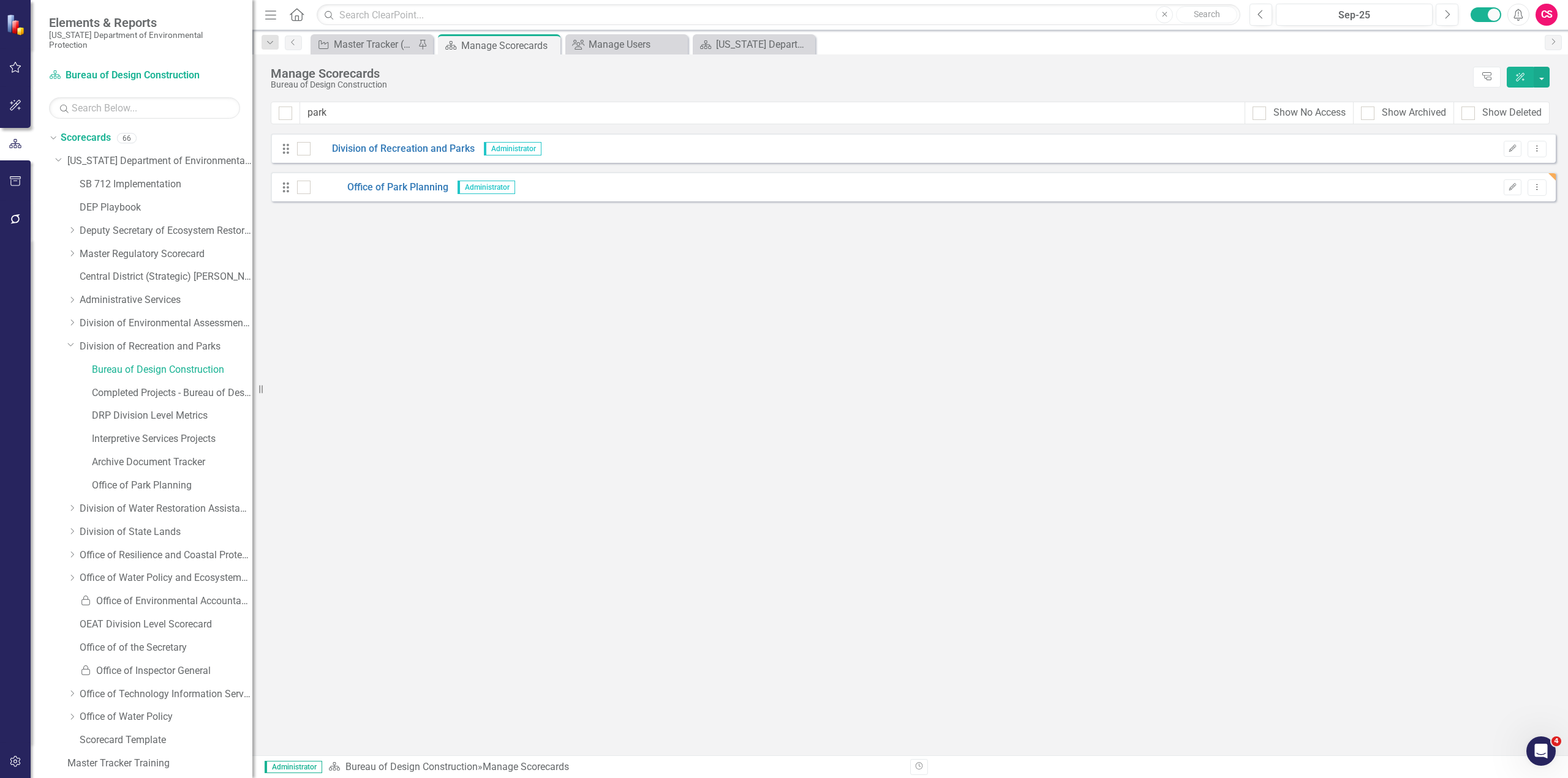
drag, startPoint x: 190, startPoint y: 385, endPoint x: 252, endPoint y: 387, distance: 62.0
click at [252, 387] on div "Resize" at bounding box center [257, 389] width 10 height 778
click at [149, 479] on link "Office of Park Planning" at bounding box center [172, 486] width 160 height 14
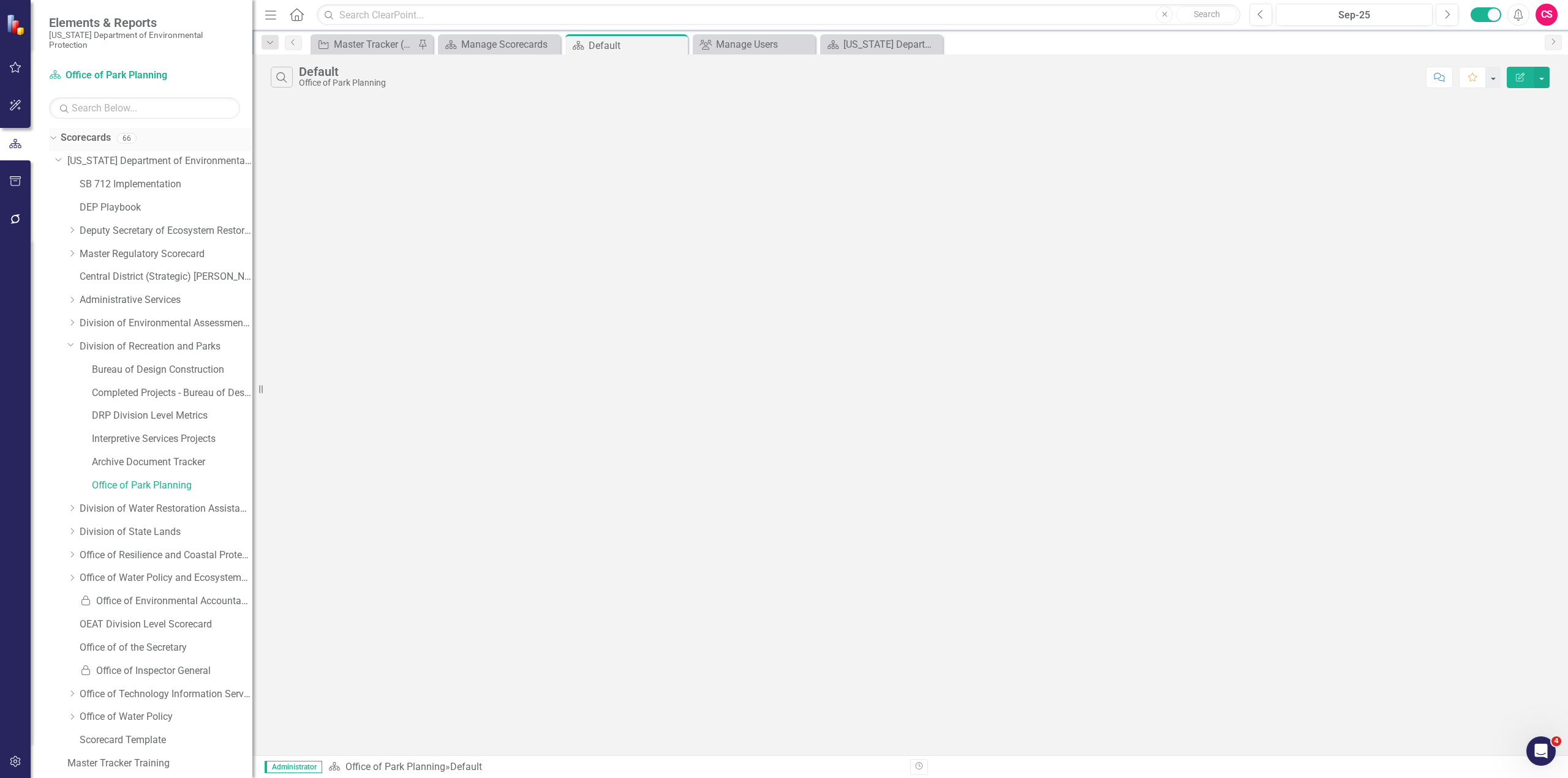
click at [86, 131] on link "Scorecards" at bounding box center [86, 139] width 50 height 14
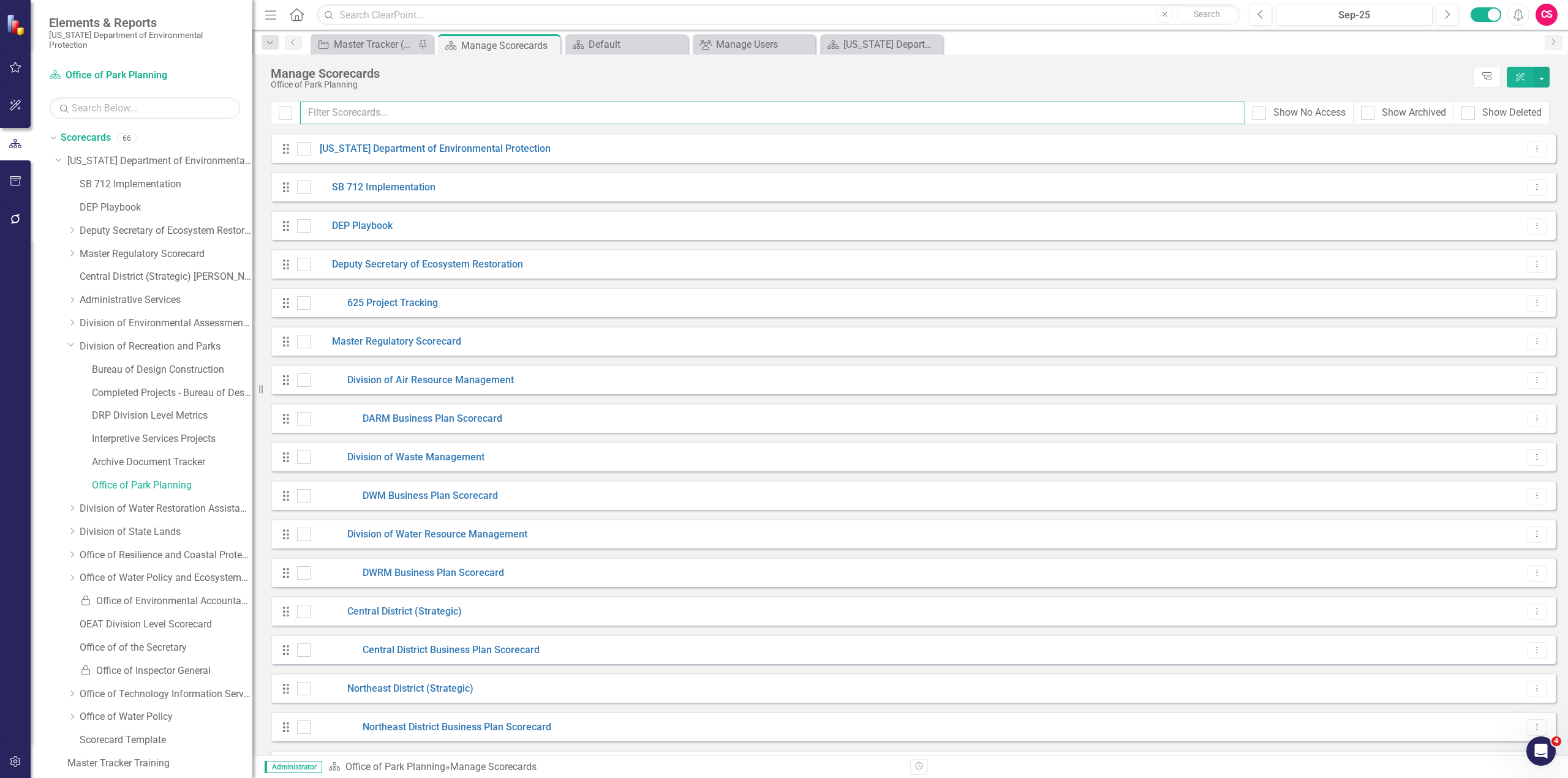
click at [407, 113] on input "text" at bounding box center [772, 113] width 945 height 23
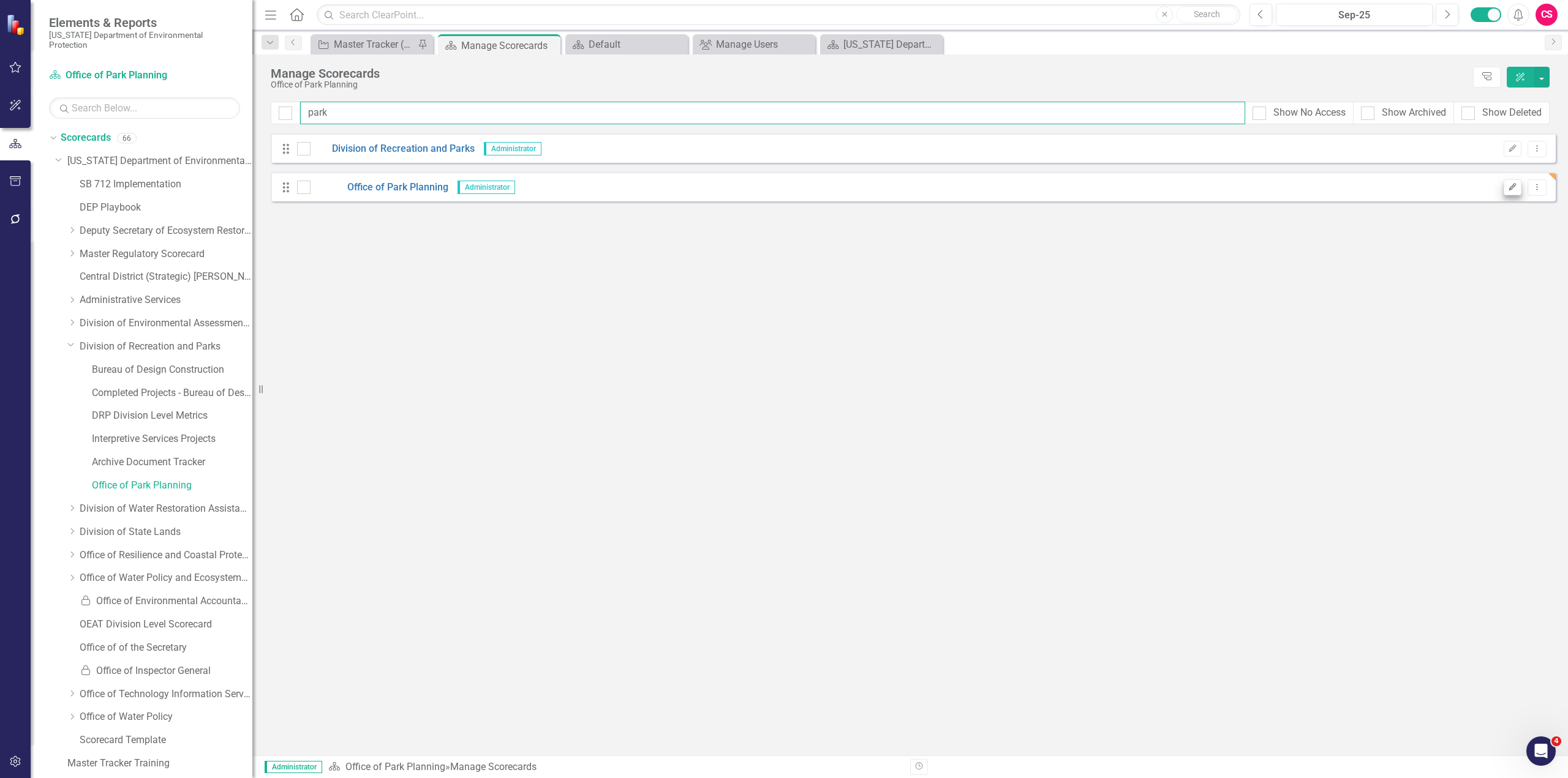
type input "park"
click at [1518, 188] on button "Edit" at bounding box center [1512, 187] width 18 height 16
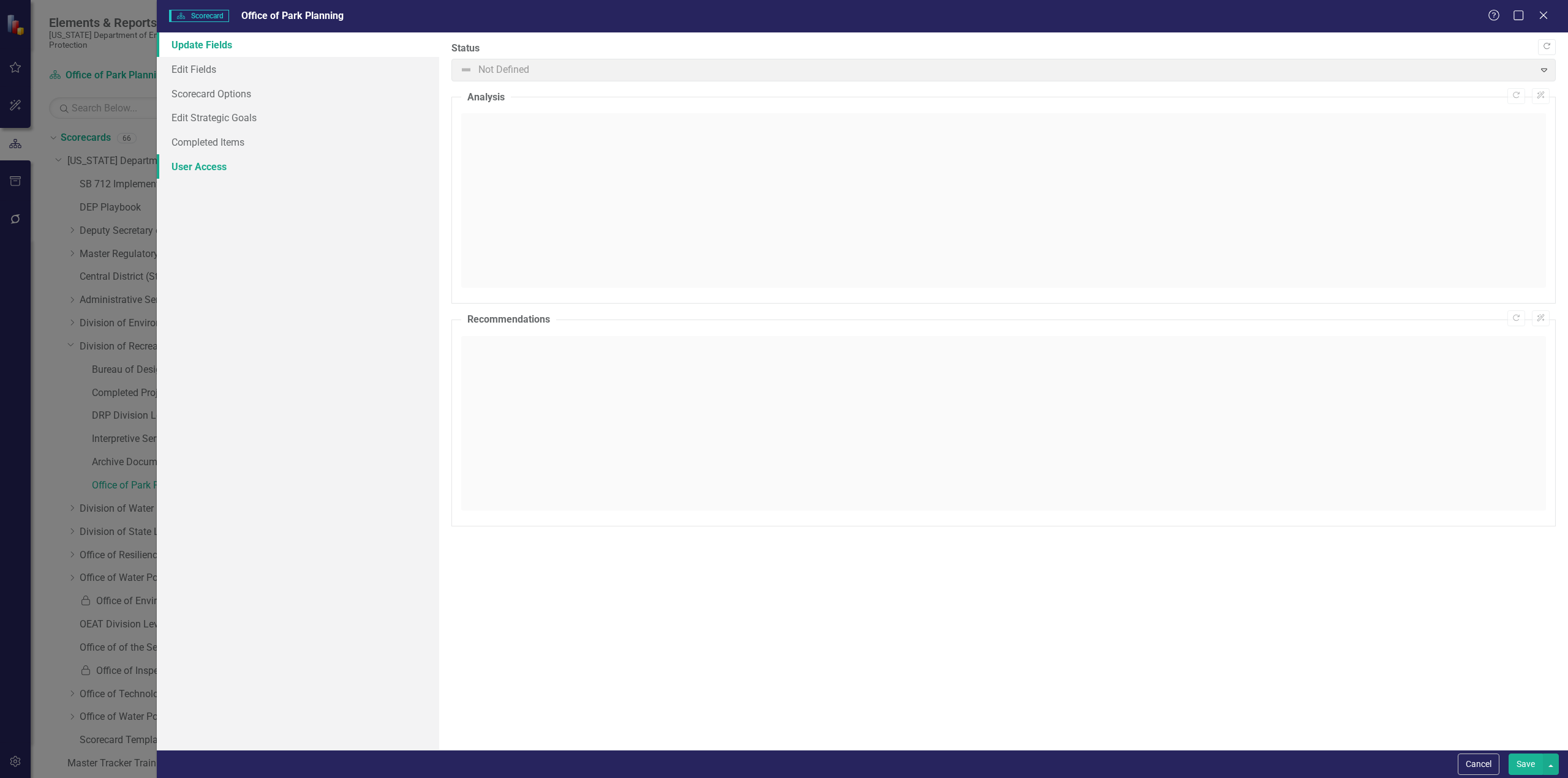
click at [205, 176] on link "User Access" at bounding box center [297, 166] width 282 height 24
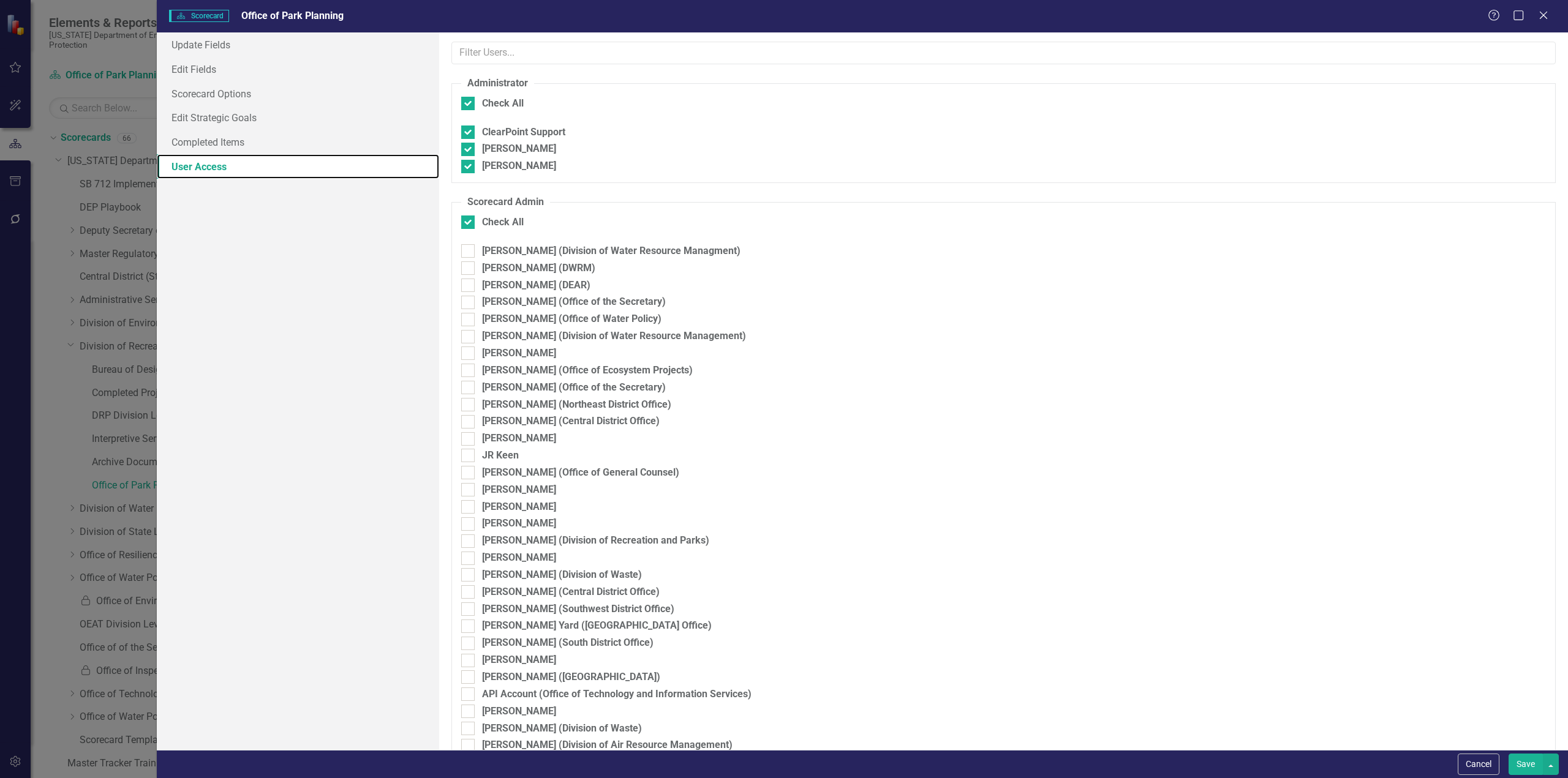
checkbox input "false"
click at [598, 58] on input "text" at bounding box center [1003, 52] width 1104 height 23
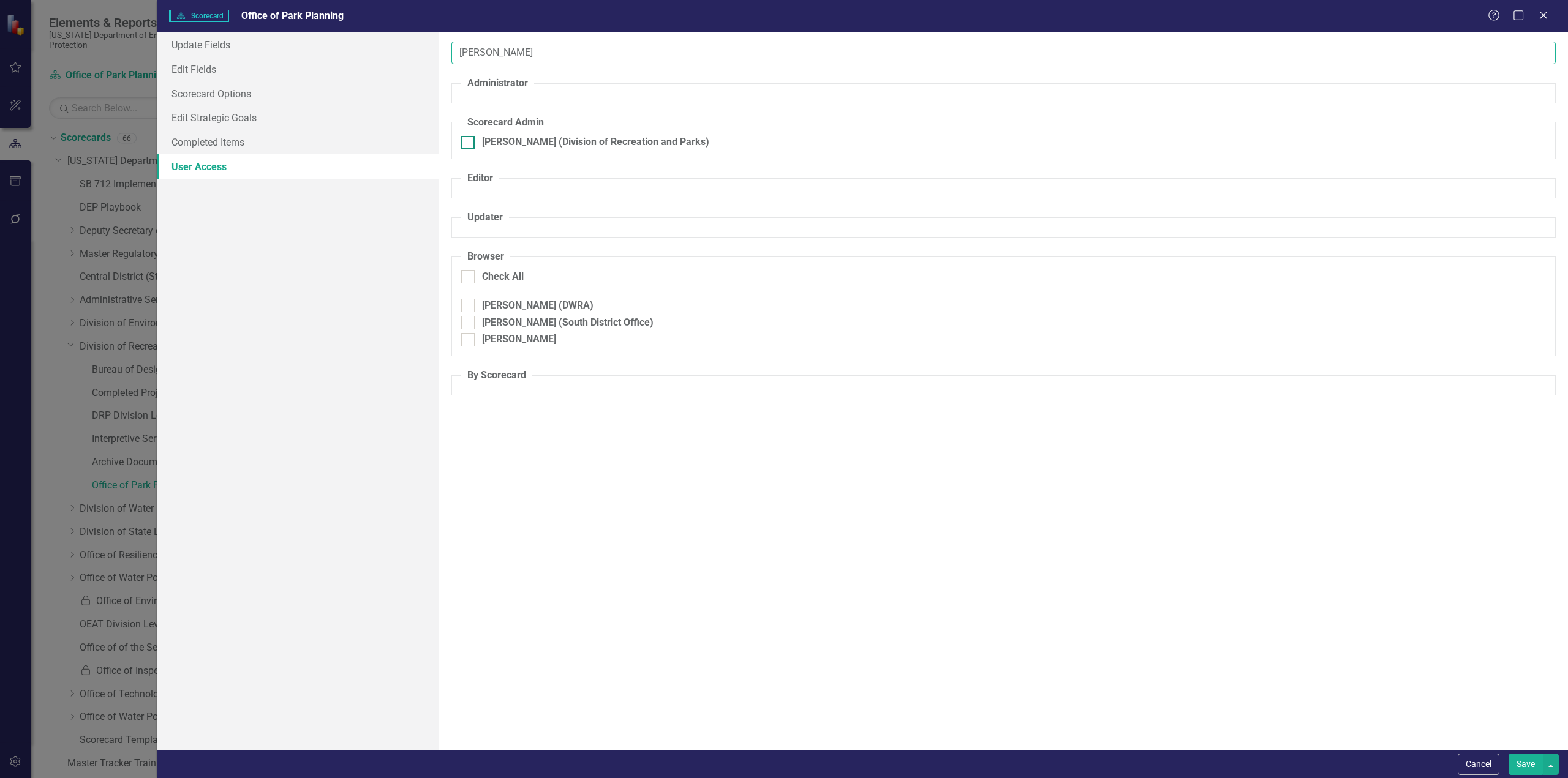
type input "[PERSON_NAME]"
click at [467, 143] on input "[PERSON_NAME] (Division of Recreation and Parks)" at bounding box center [465, 140] width 8 height 8
checkbox input "true"
click at [1519, 767] on button "Save" at bounding box center [1526, 764] width 34 height 22
